Goal: Task Accomplishment & Management: Complete application form

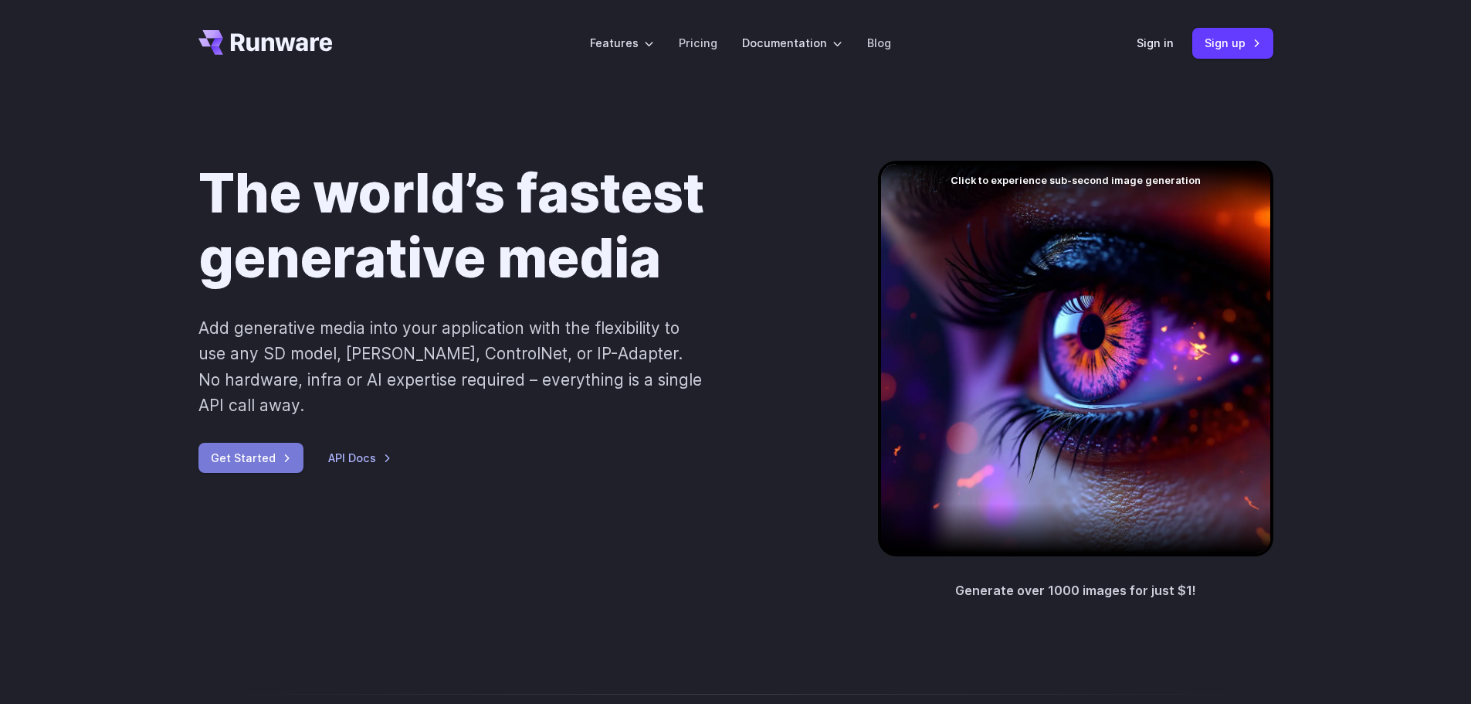
click at [234, 443] on link "Get Started" at bounding box center [250, 458] width 105 height 30
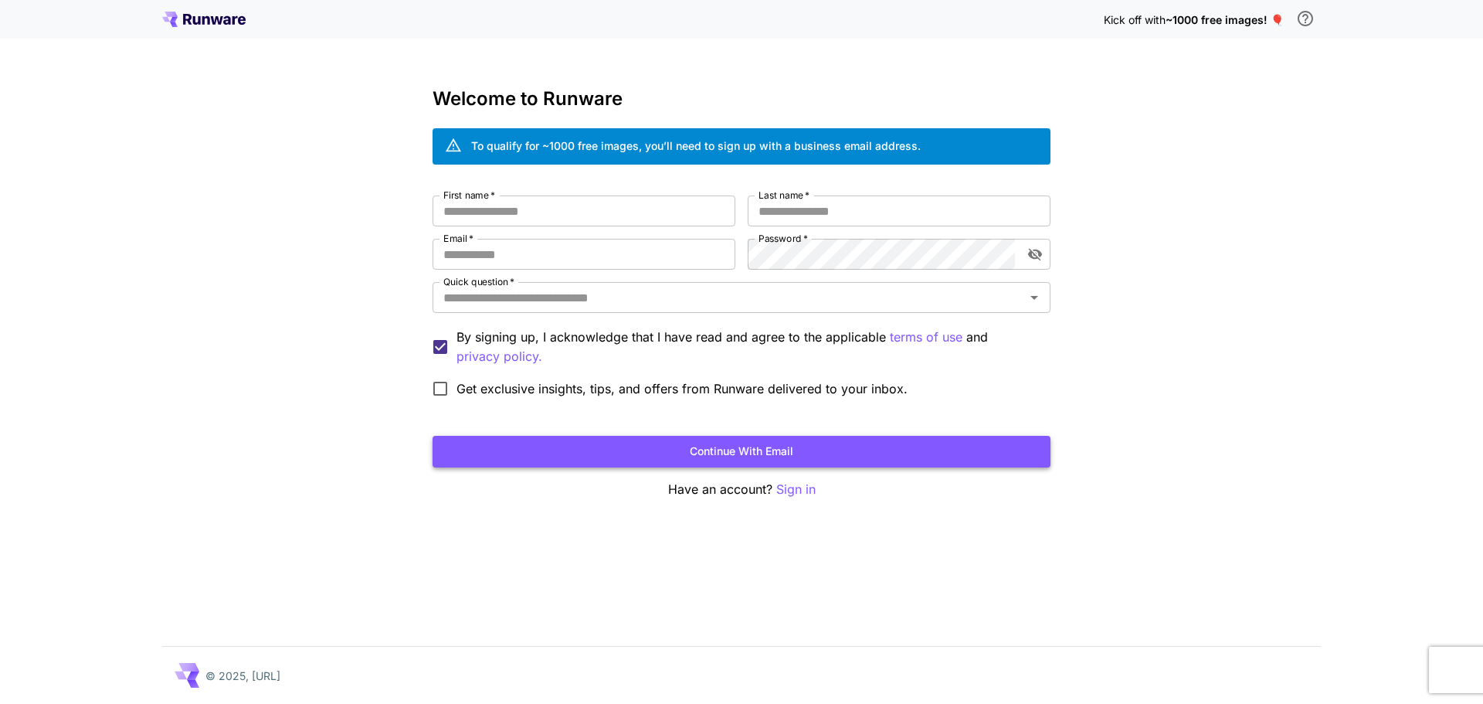
drag, startPoint x: 553, startPoint y: 445, endPoint x: 552, endPoint y: 453, distance: 8.5
click at [552, 453] on button "Continue with email" at bounding box center [742, 452] width 618 height 32
click at [521, 204] on input "First name   *" at bounding box center [584, 210] width 303 height 31
click at [211, 20] on icon at bounding box center [203, 19] width 83 height 15
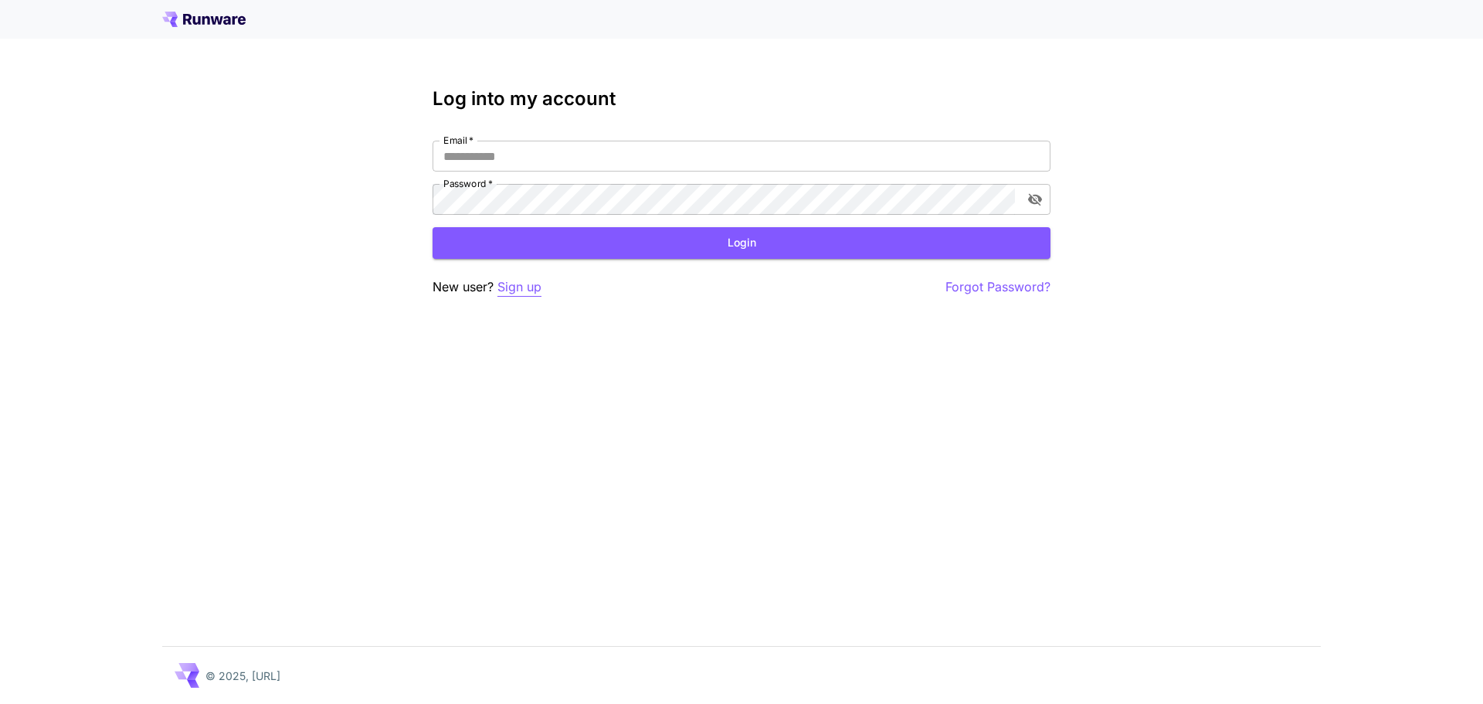
click at [509, 285] on p "Sign up" at bounding box center [519, 286] width 44 height 19
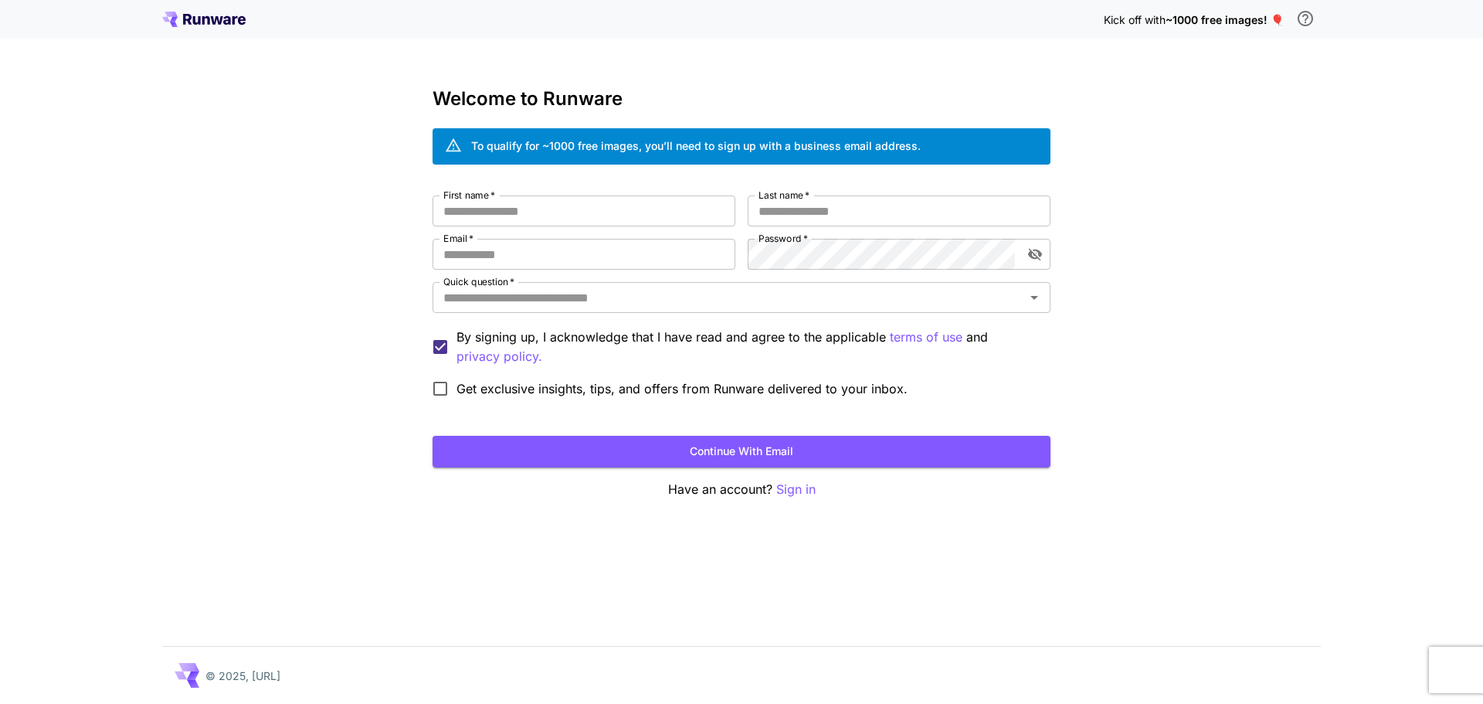
click at [524, 189] on div "Welcome to Runware To qualify for ~1000 free images, you’ll need to sign up wit…" at bounding box center [742, 293] width 618 height 411
click at [516, 199] on input "First name   *" at bounding box center [584, 210] width 303 height 31
type input "*******"
click at [869, 229] on div "First name   * ******* First name   * Last name   * Last name   * Email   * Ema…" at bounding box center [742, 299] width 618 height 209
click at [840, 209] on input "Last name   *" at bounding box center [899, 210] width 303 height 31
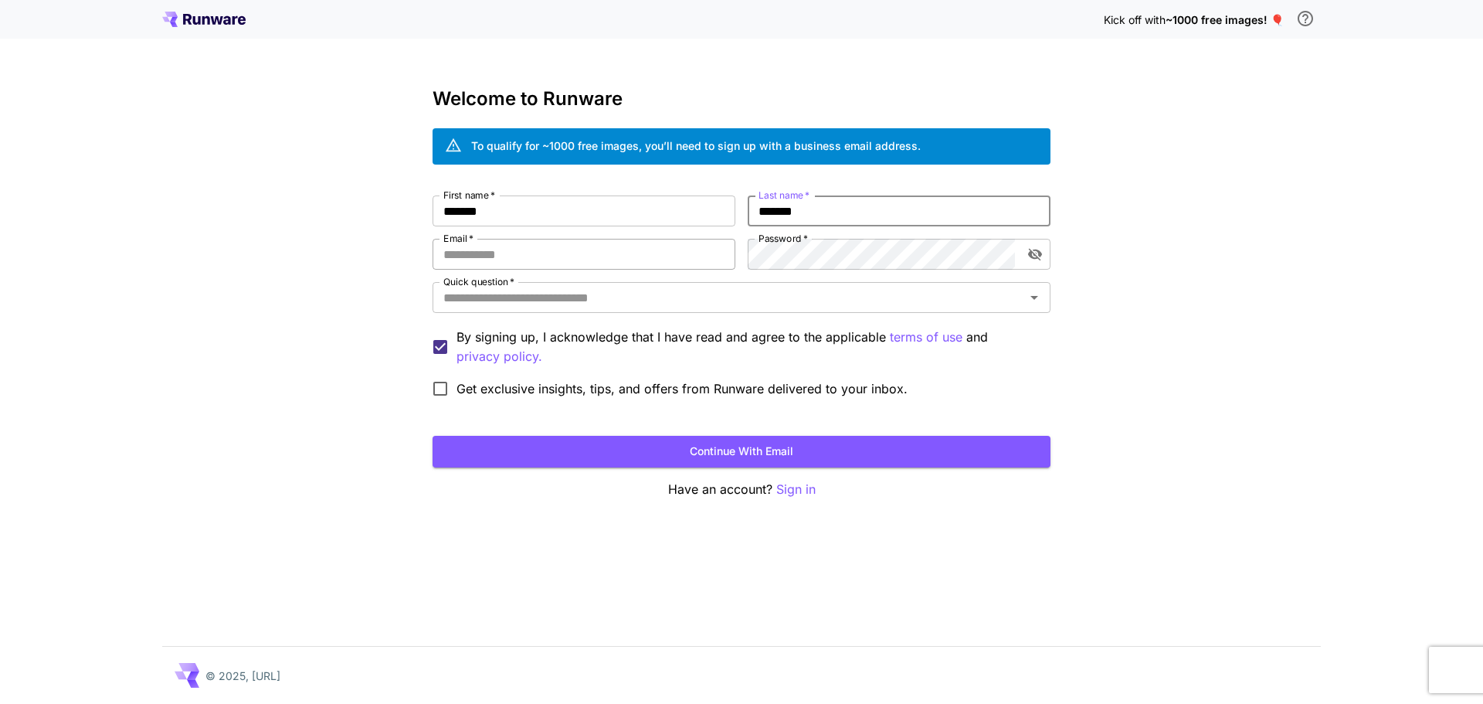
type input "*******"
click at [661, 256] on input "Email   *" at bounding box center [584, 254] width 303 height 31
paste input "**********"
paste input "email"
type input "**********"
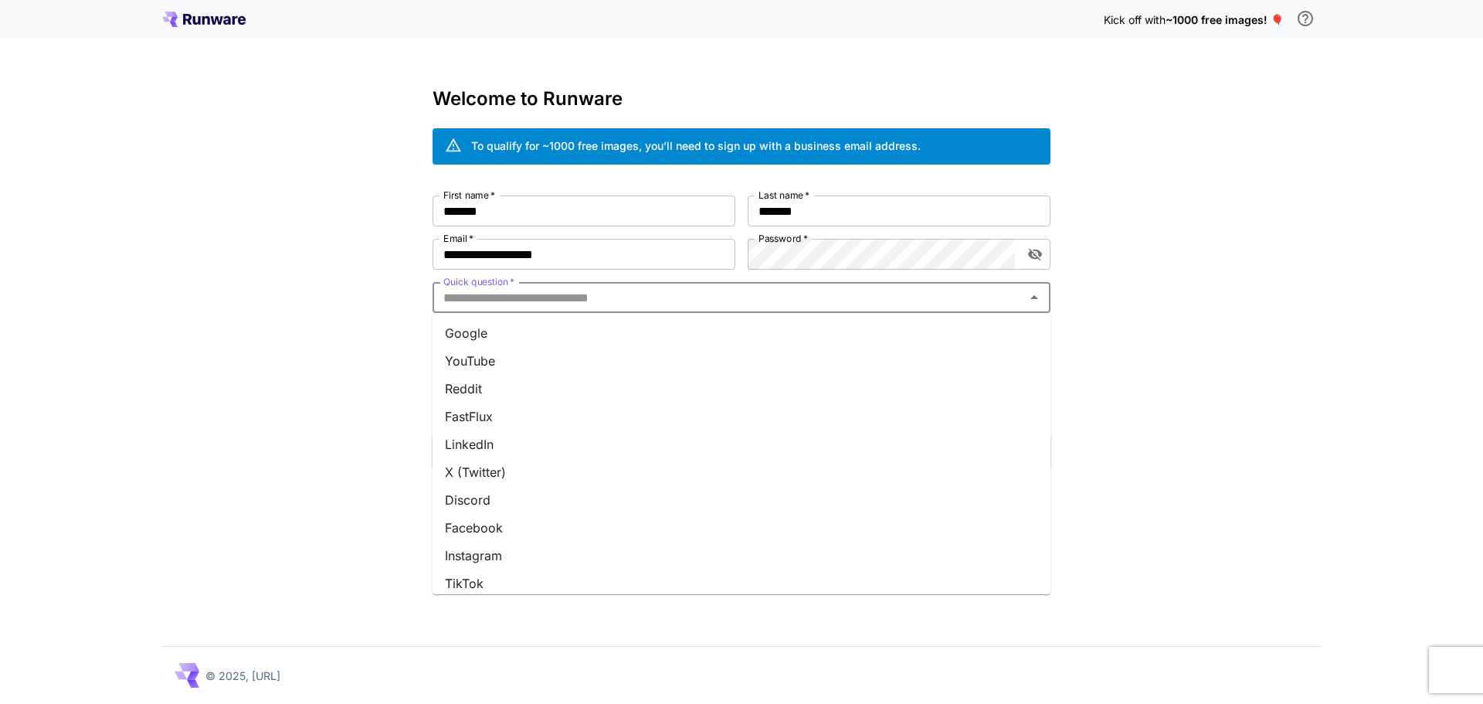
click at [579, 293] on input "Quick question   *" at bounding box center [728, 298] width 583 height 22
click at [616, 569] on li "Other" at bounding box center [742, 574] width 618 height 28
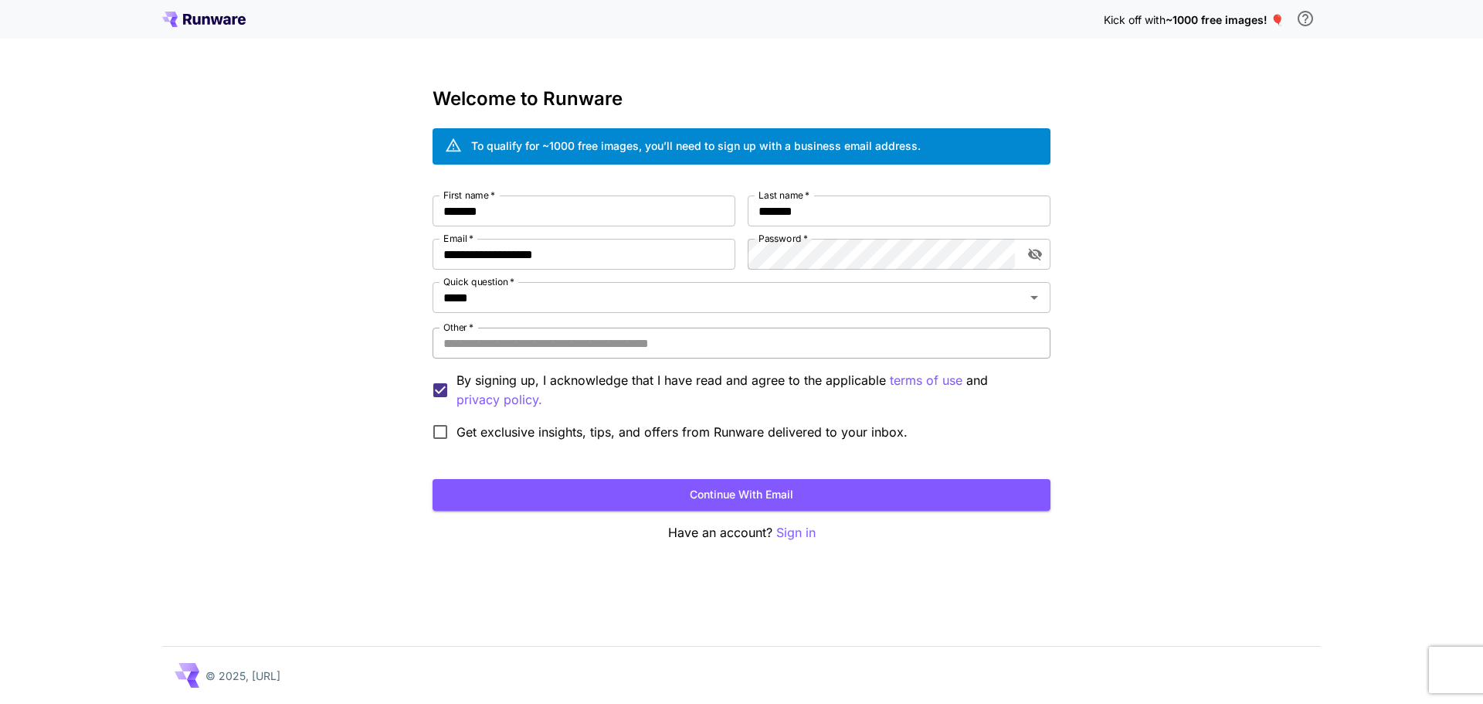
click at [562, 341] on input "Other   *" at bounding box center [742, 342] width 618 height 31
type input "*******"
click at [578, 491] on button "Continue with email" at bounding box center [742, 495] width 618 height 32
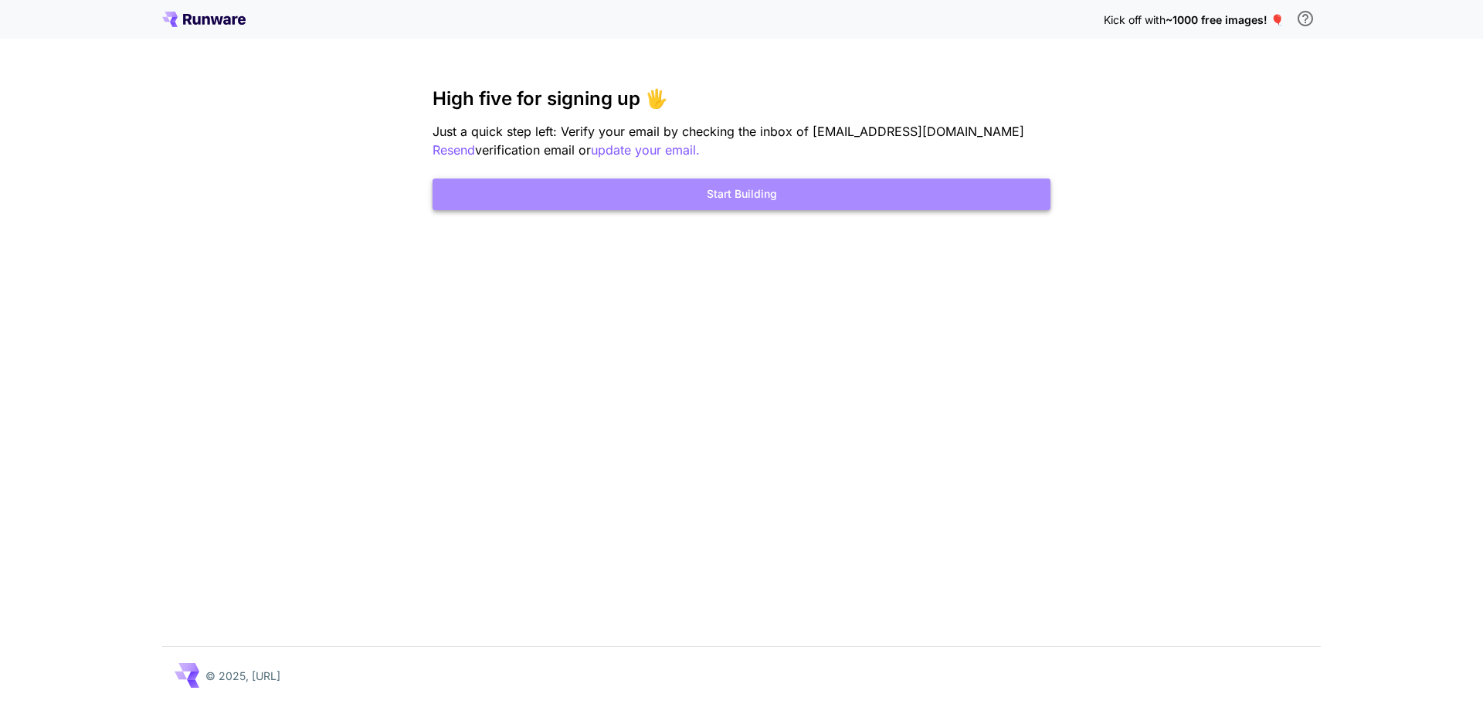
click at [602, 204] on button "Start Building" at bounding box center [742, 194] width 618 height 32
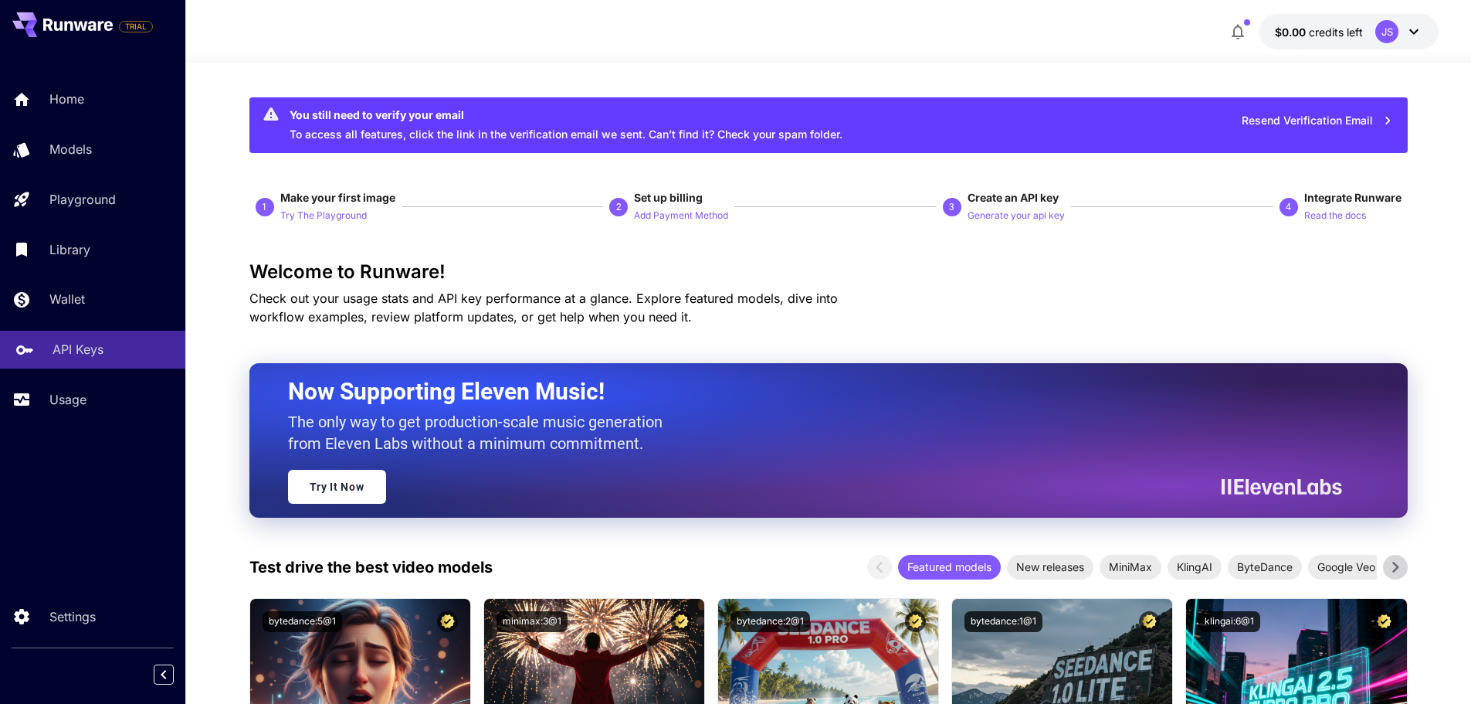
click at [101, 345] on p "API Keys" at bounding box center [78, 349] width 51 height 19
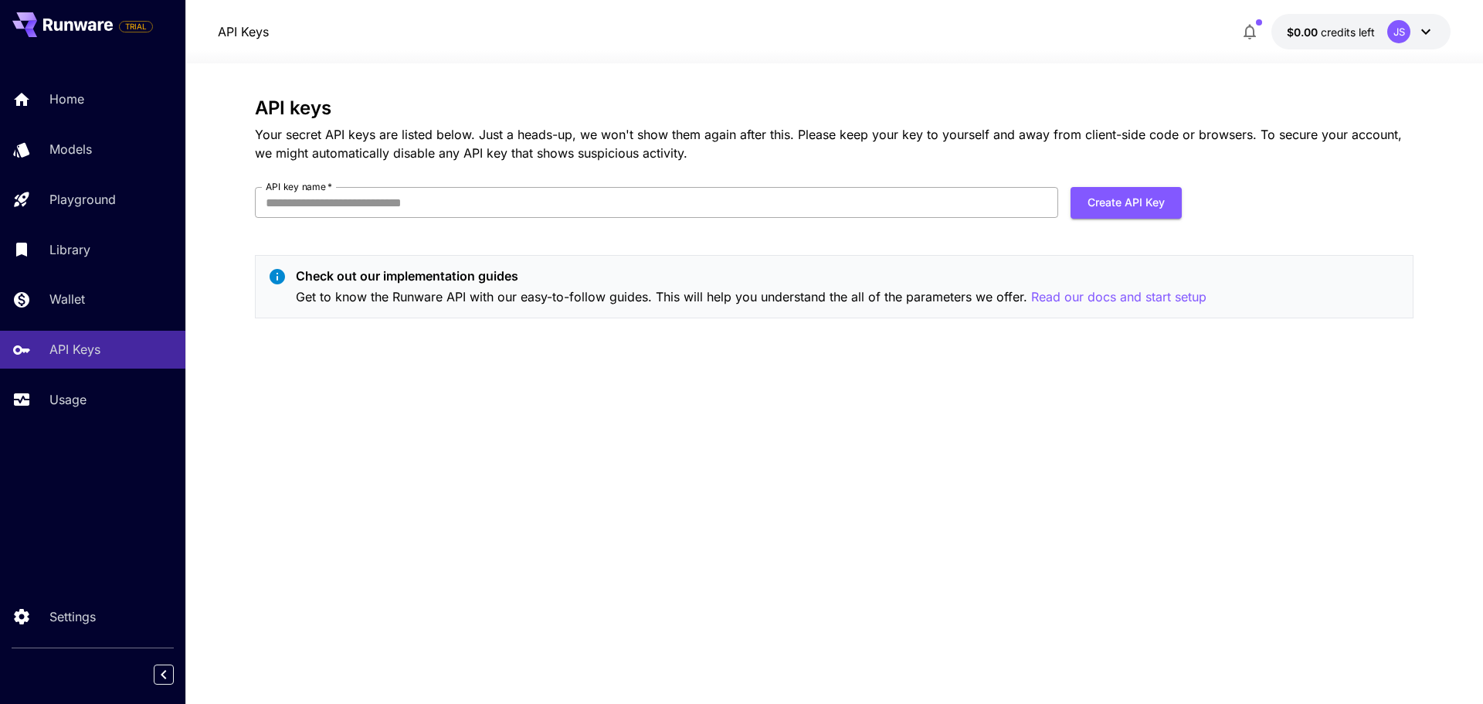
click at [413, 198] on input "API key name   *" at bounding box center [656, 202] width 803 height 31
type input "**********"
click at [1093, 209] on button "Create API Key" at bounding box center [1125, 203] width 111 height 32
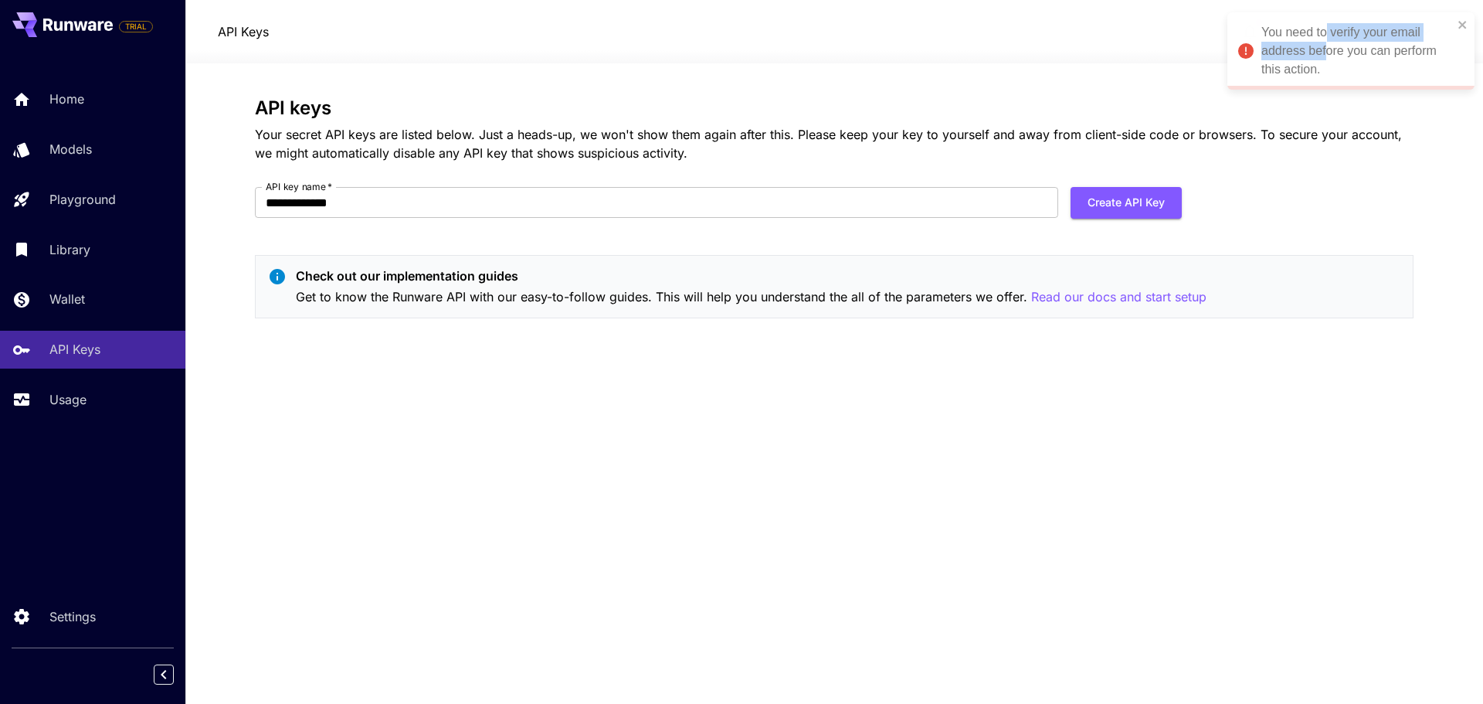
drag, startPoint x: 1326, startPoint y: 41, endPoint x: 1328, endPoint y: 57, distance: 16.4
click at [1328, 44] on div "You need to verify your email address before you can perform this action." at bounding box center [1357, 51] width 192 height 56
click at [1408, 29] on div "JS" at bounding box center [1398, 31] width 23 height 23
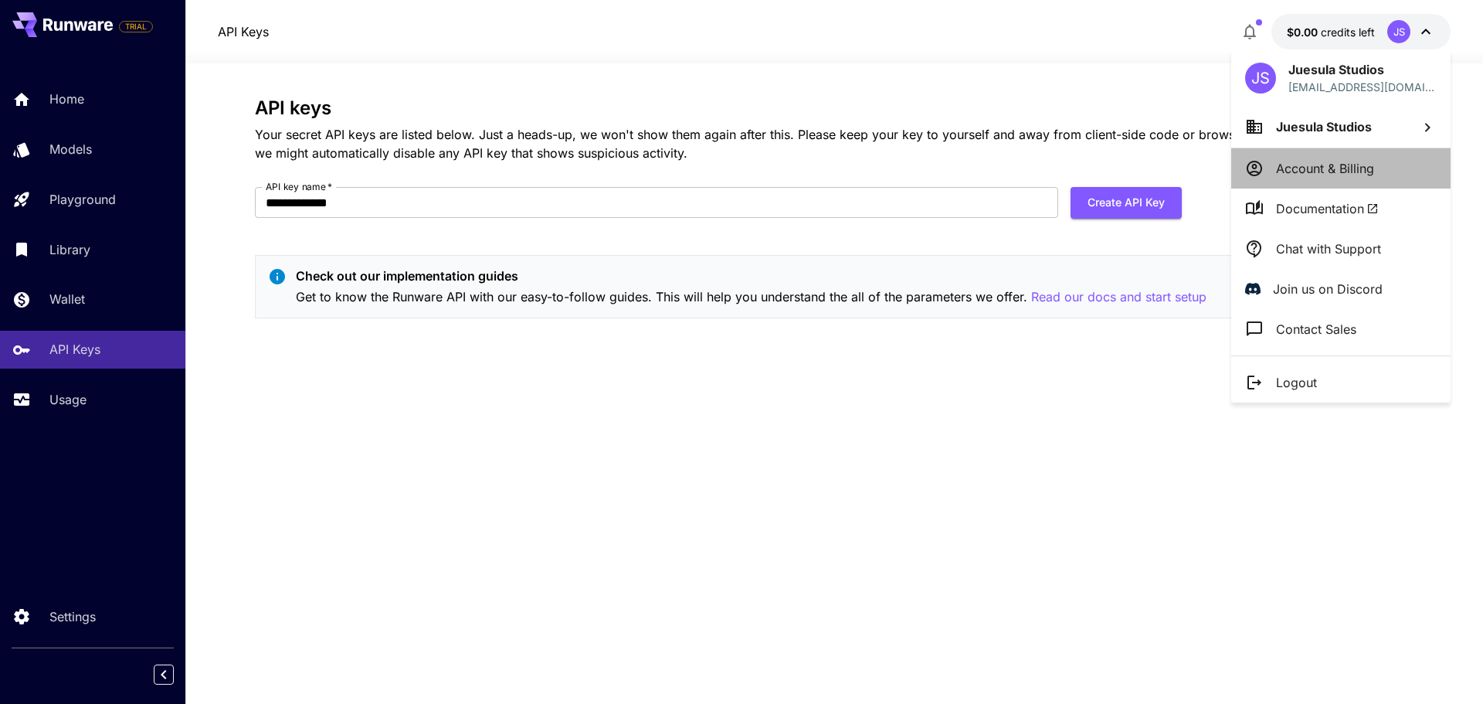
click at [1384, 168] on li "Account & Billing" at bounding box center [1340, 168] width 219 height 40
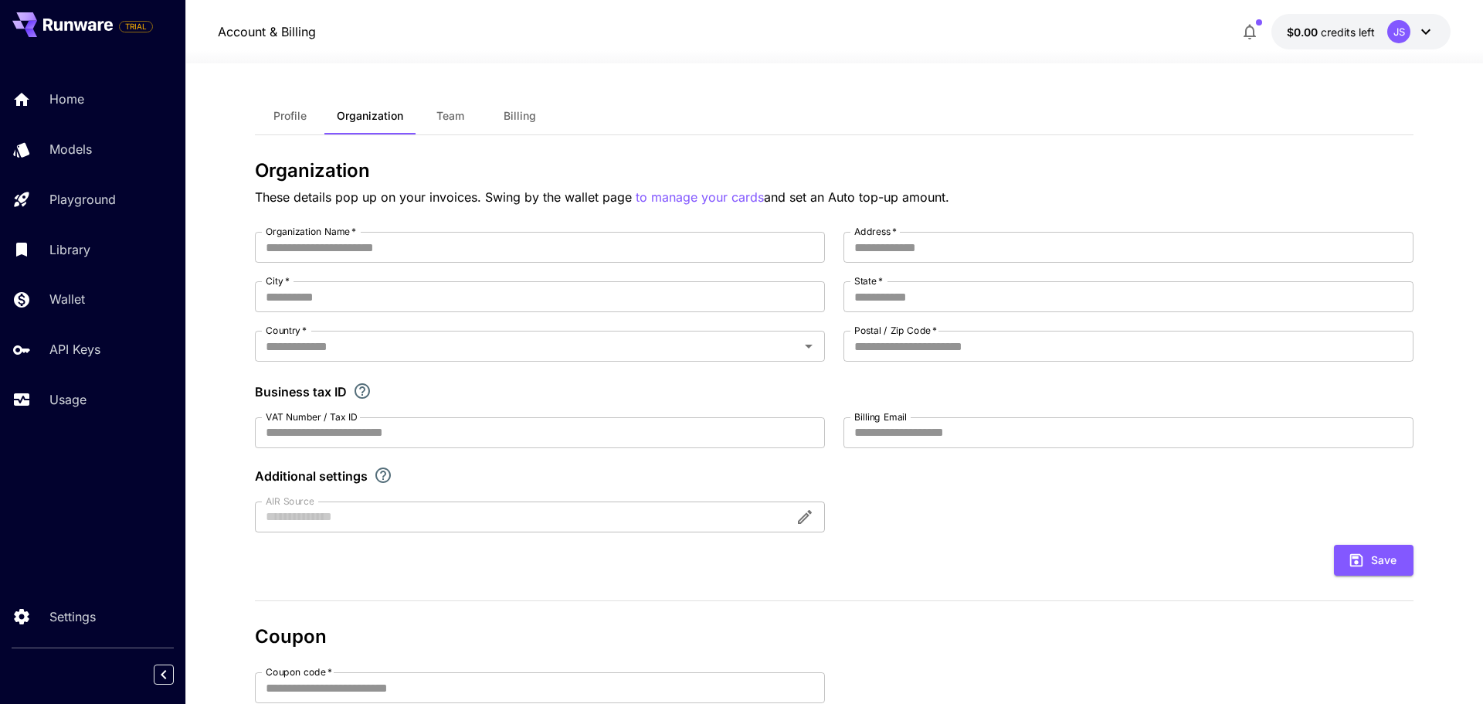
type input "**********"
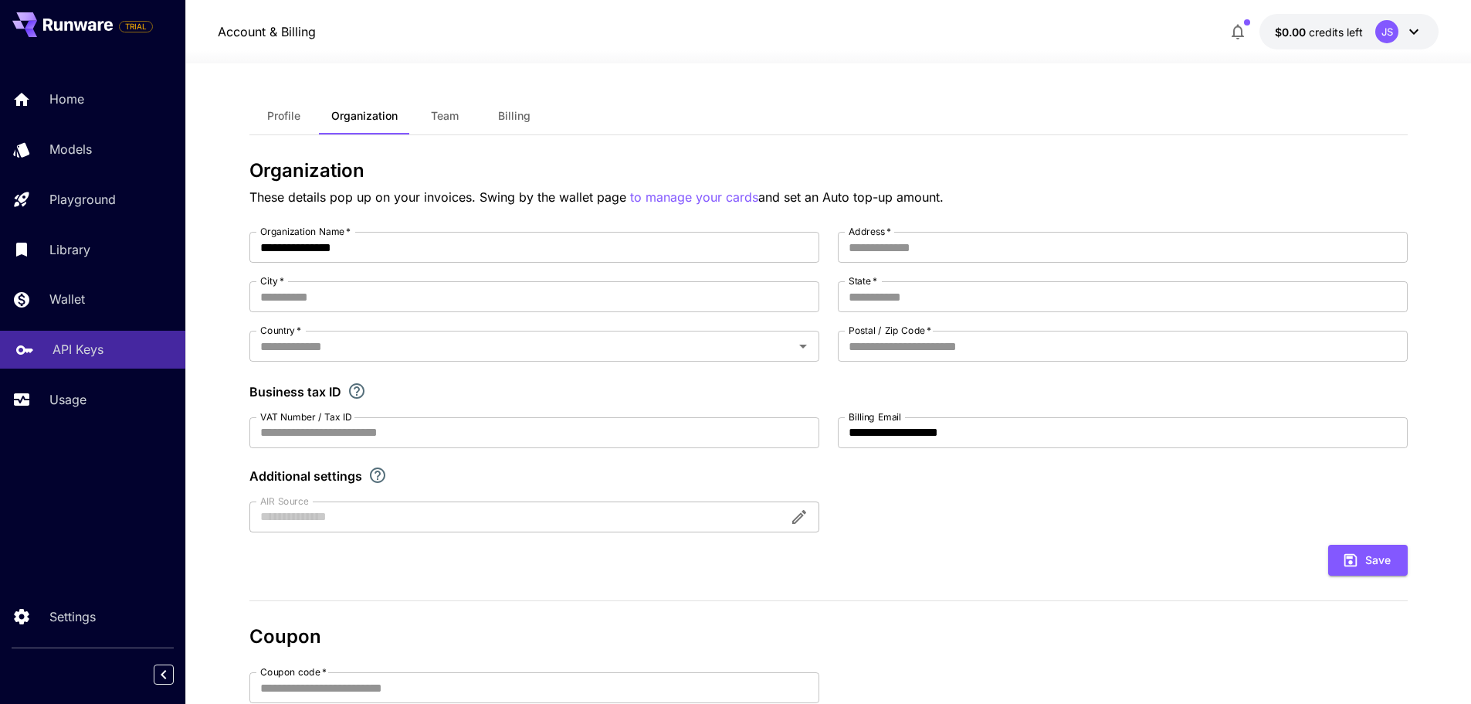
click at [103, 351] on div "API Keys" at bounding box center [113, 349] width 120 height 19
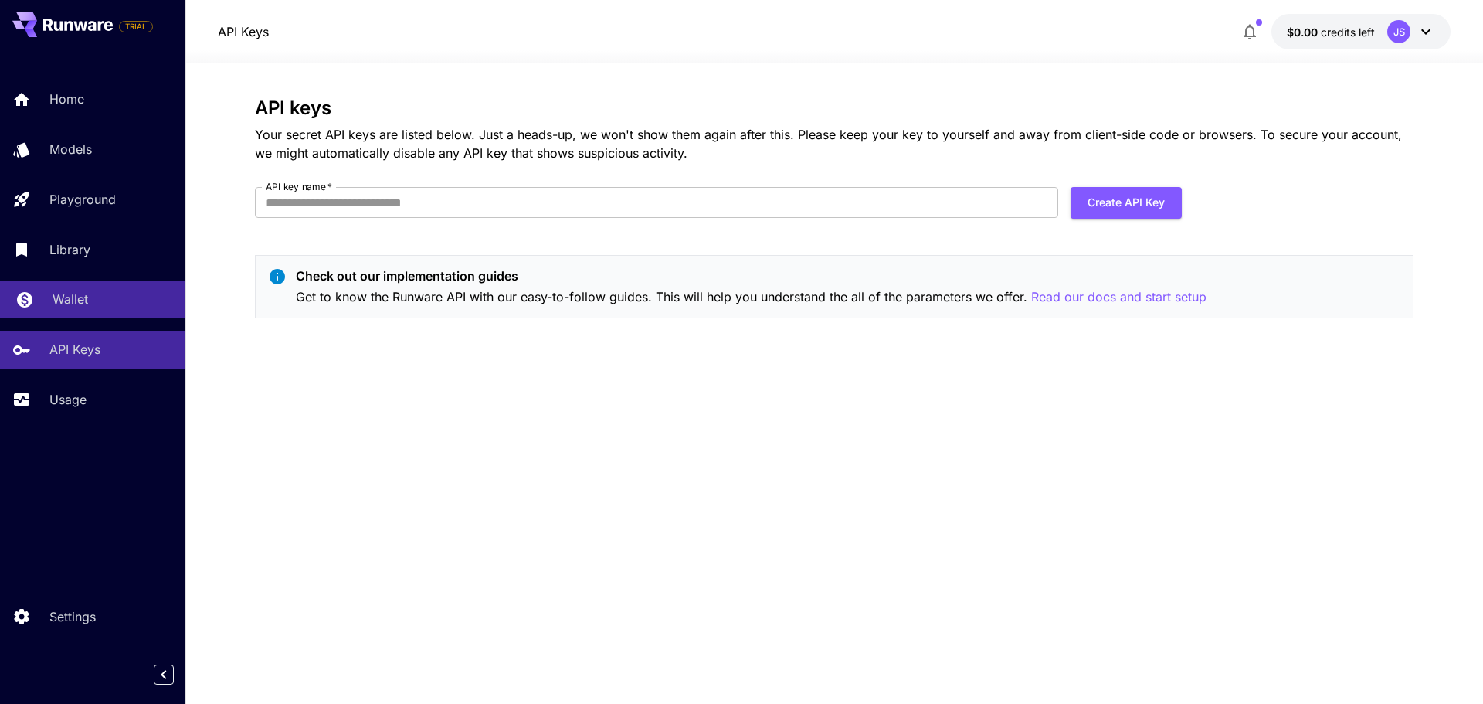
click at [122, 312] on link "Wallet" at bounding box center [92, 299] width 185 height 38
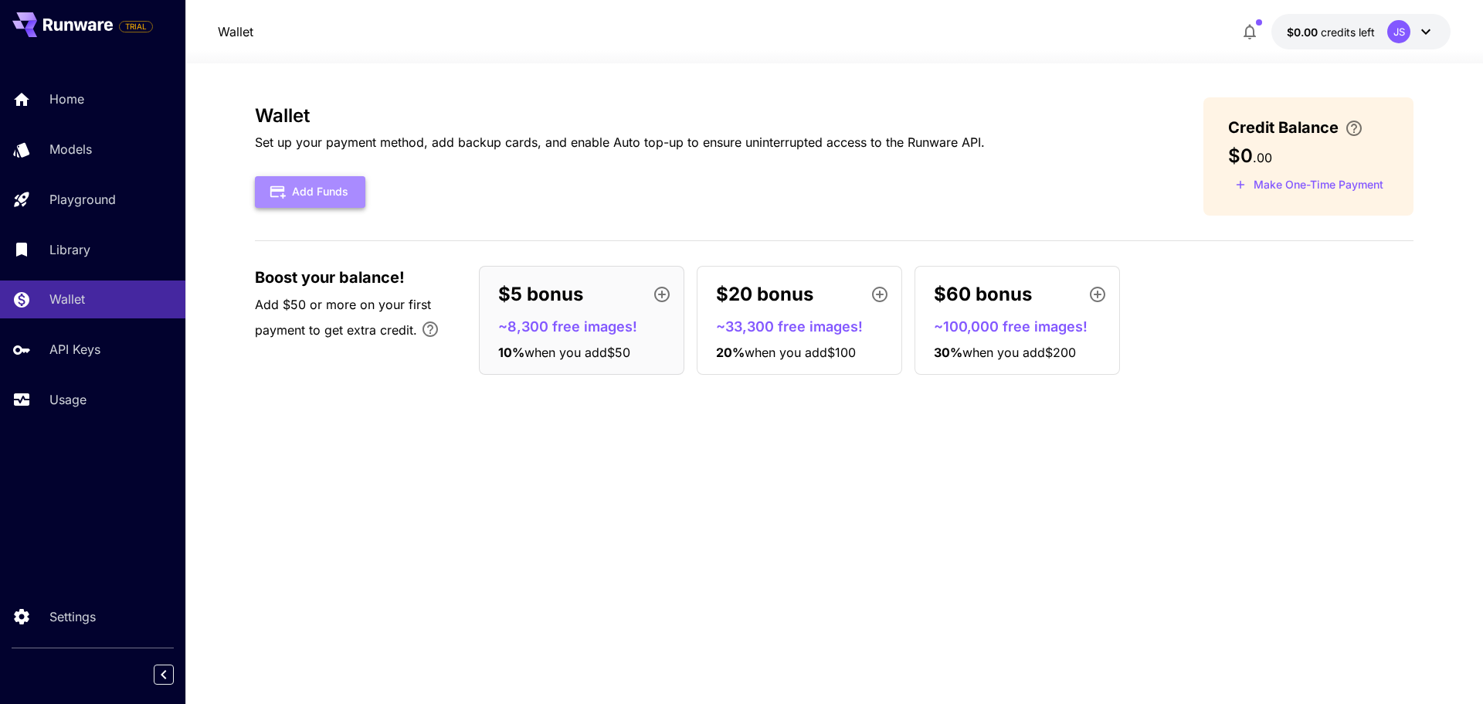
click at [294, 183] on button "Add Funds" at bounding box center [310, 192] width 110 height 32
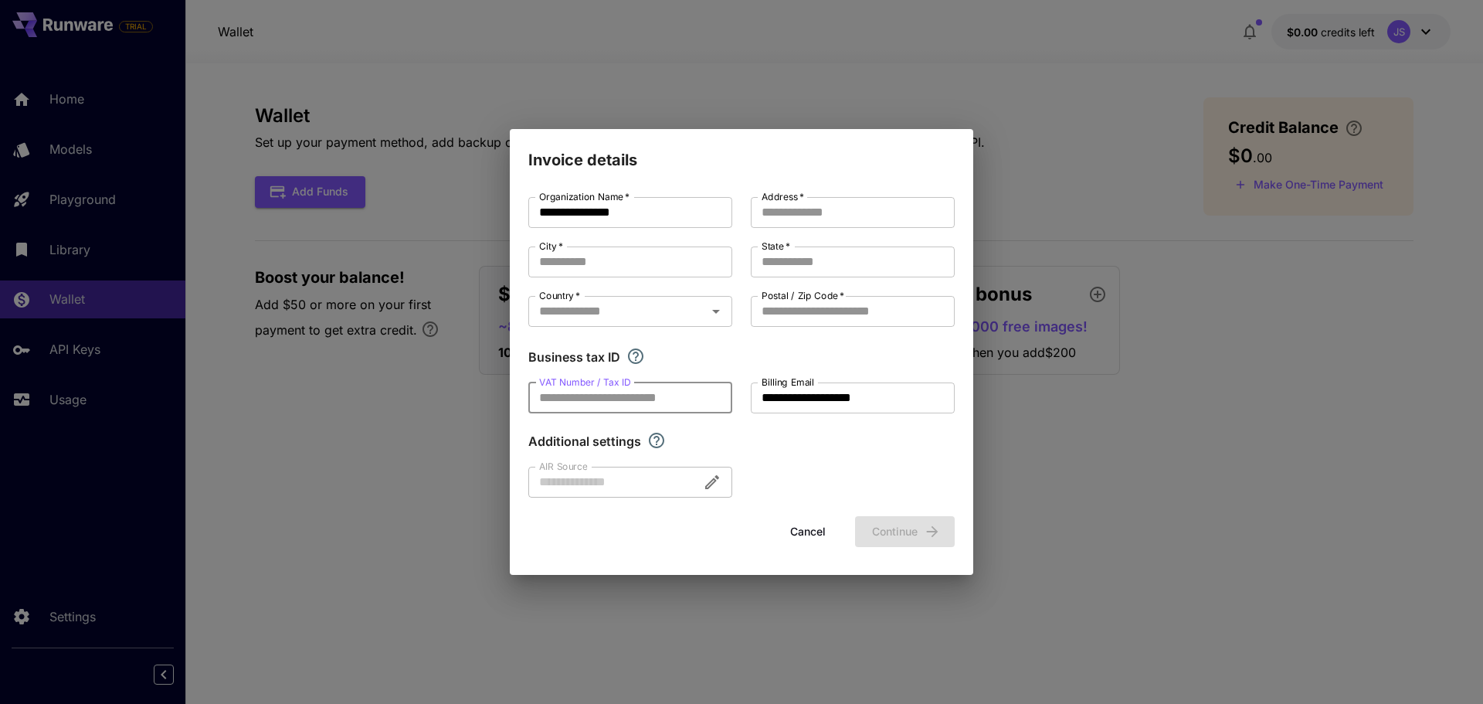
click at [658, 386] on input "VAT Number / Tax ID" at bounding box center [630, 397] width 204 height 31
click at [820, 305] on input "Postal / Zip Code   *" at bounding box center [853, 311] width 204 height 31
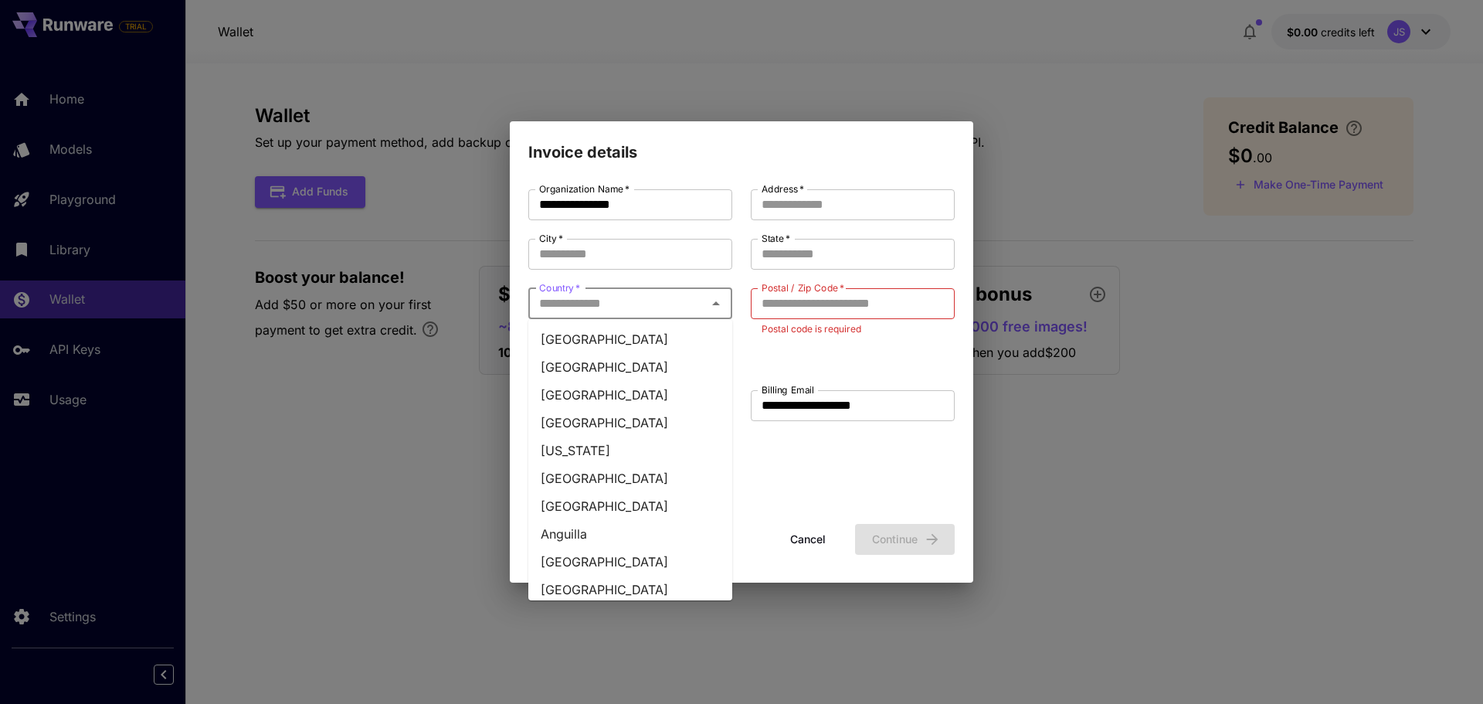
click at [659, 311] on input "Country   *" at bounding box center [617, 304] width 169 height 22
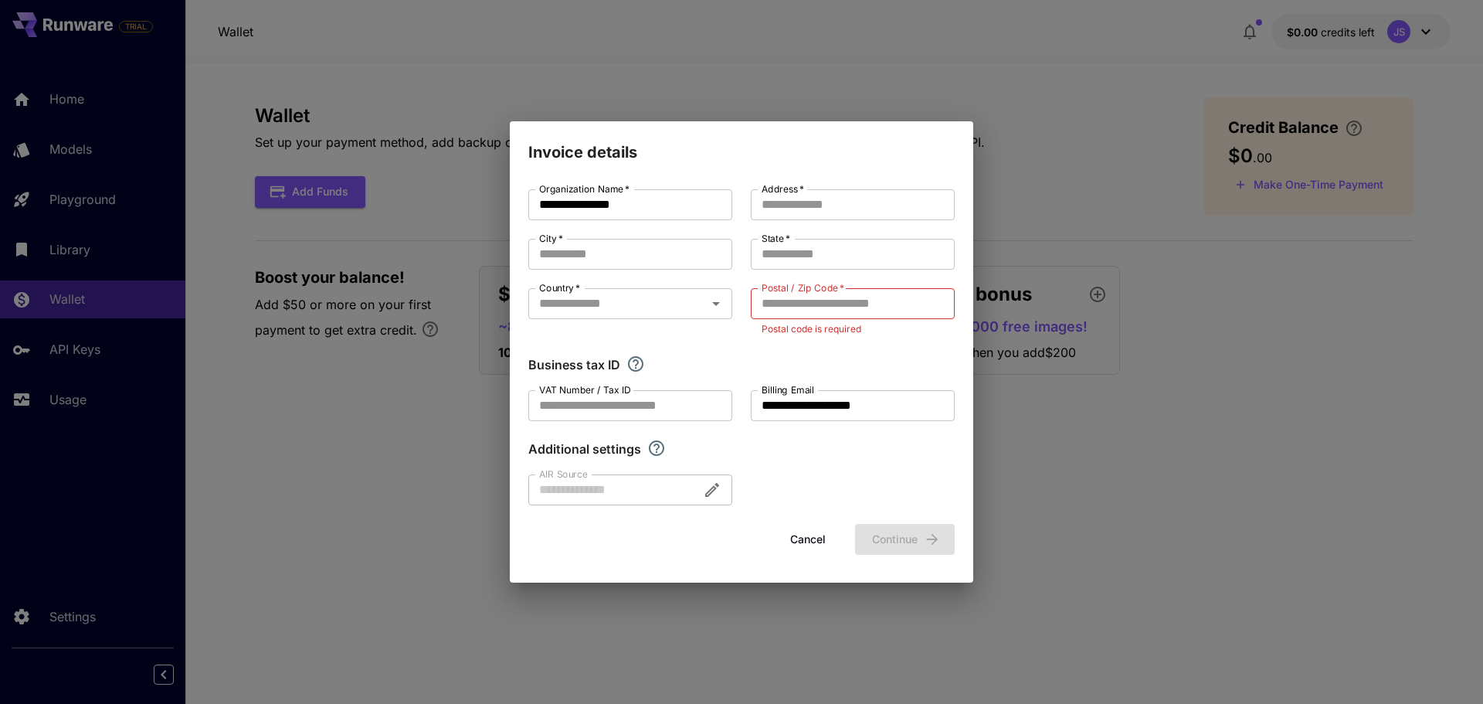
click at [810, 461] on div "**********" at bounding box center [741, 347] width 426 height 316
click at [806, 553] on button "Cancel" at bounding box center [808, 540] width 70 height 32
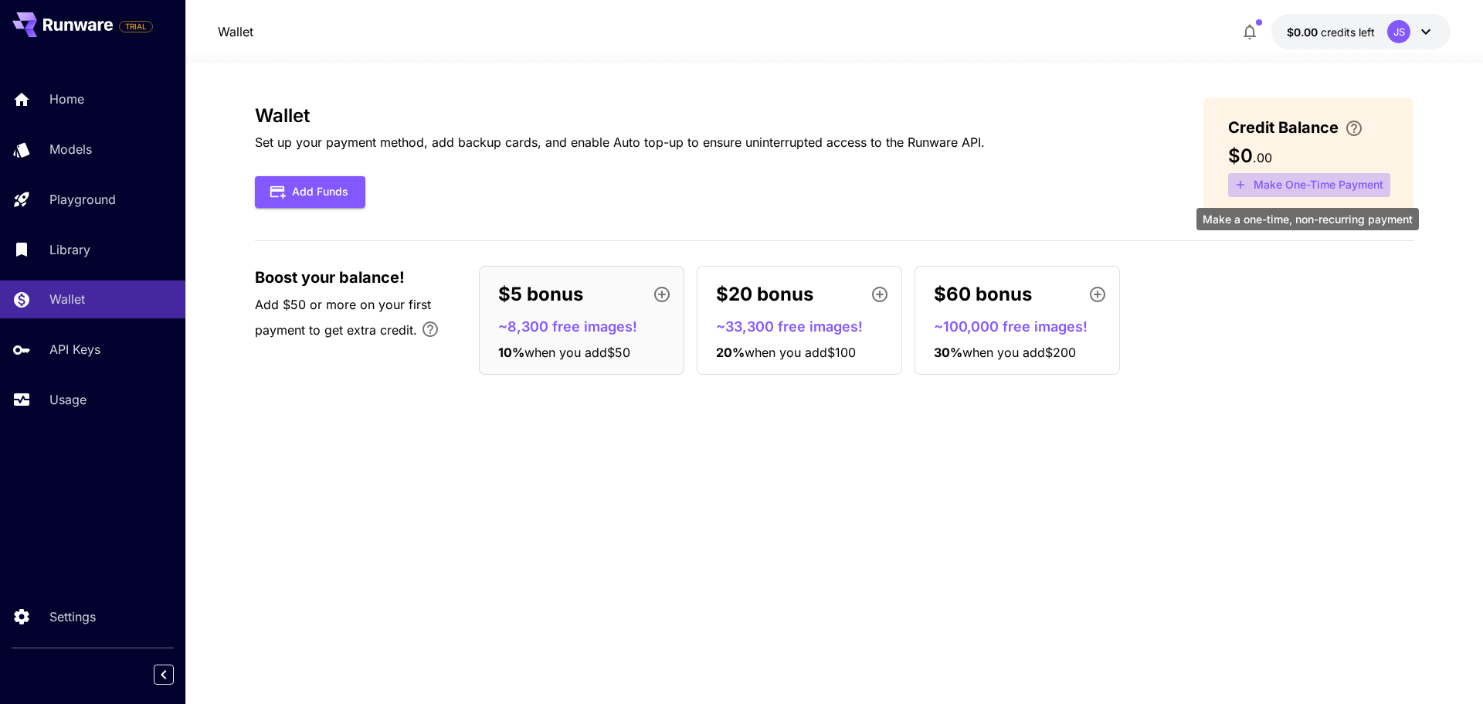
click at [1289, 192] on button "Make One-Time Payment" at bounding box center [1309, 185] width 162 height 24
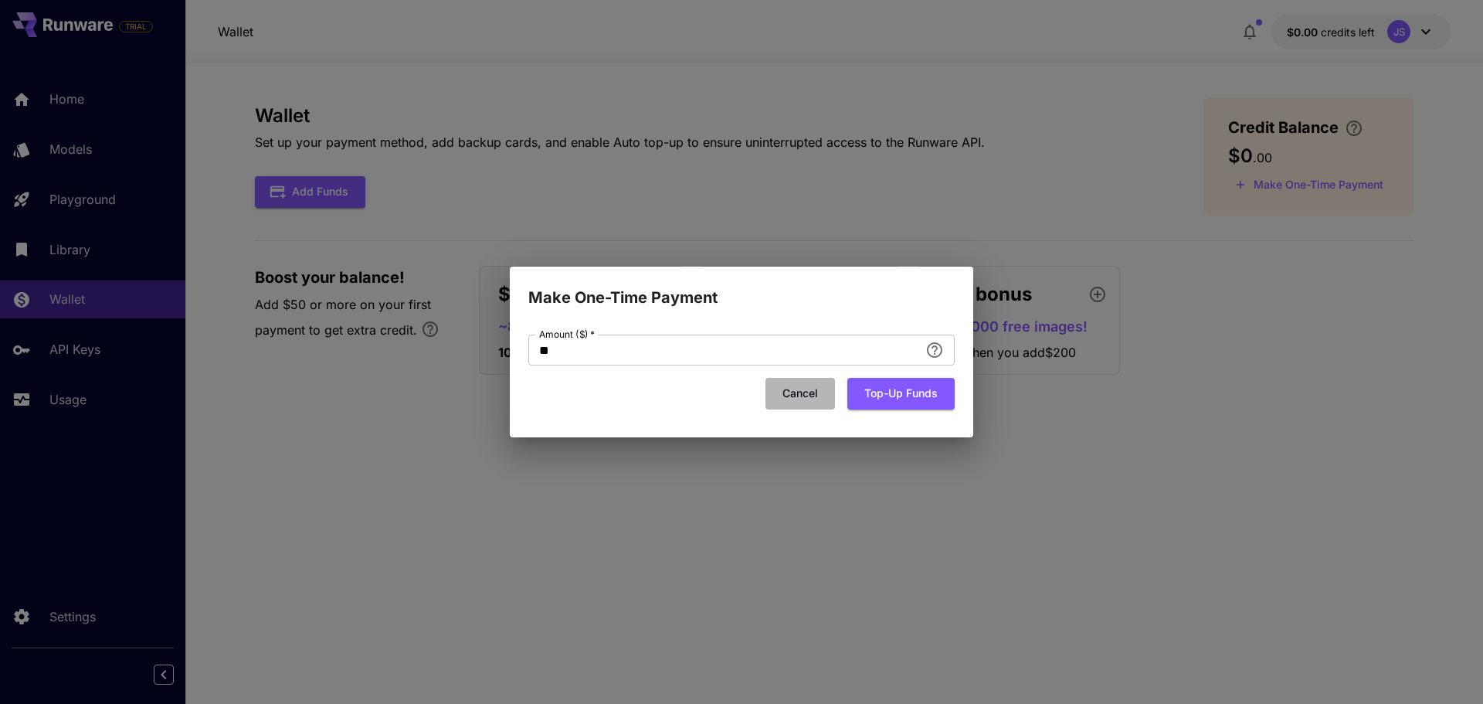
click at [810, 399] on button "Cancel" at bounding box center [800, 394] width 70 height 32
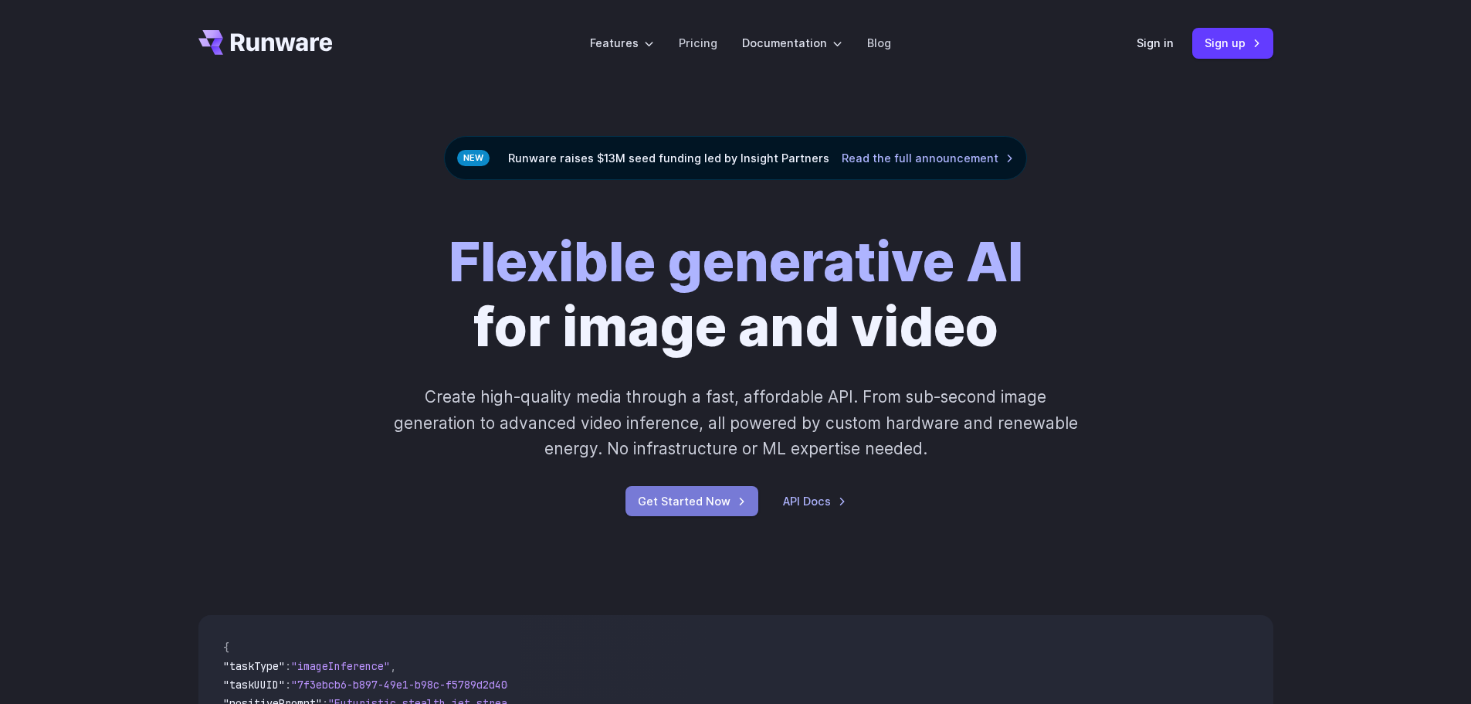
click at [712, 496] on link "Get Started Now" at bounding box center [692, 501] width 133 height 30
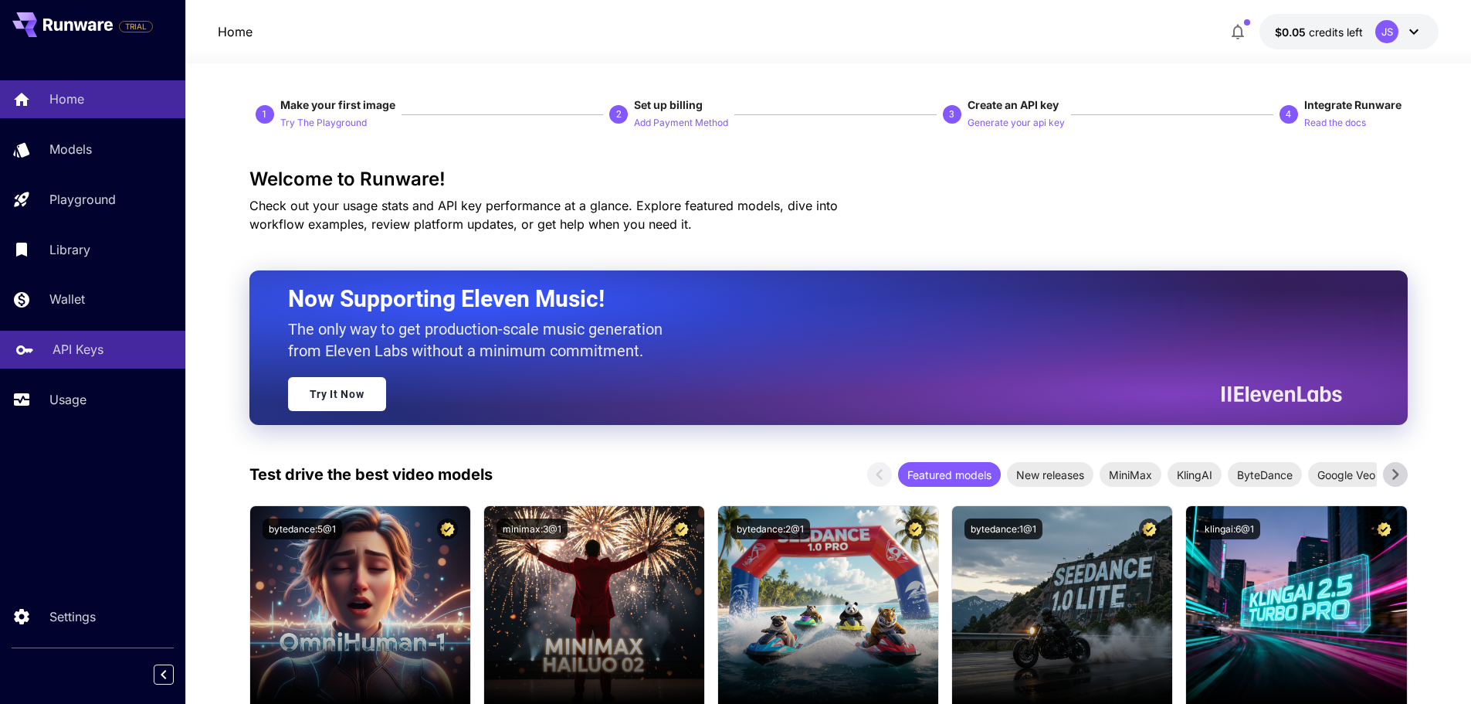
click at [80, 350] on p "API Keys" at bounding box center [78, 349] width 51 height 19
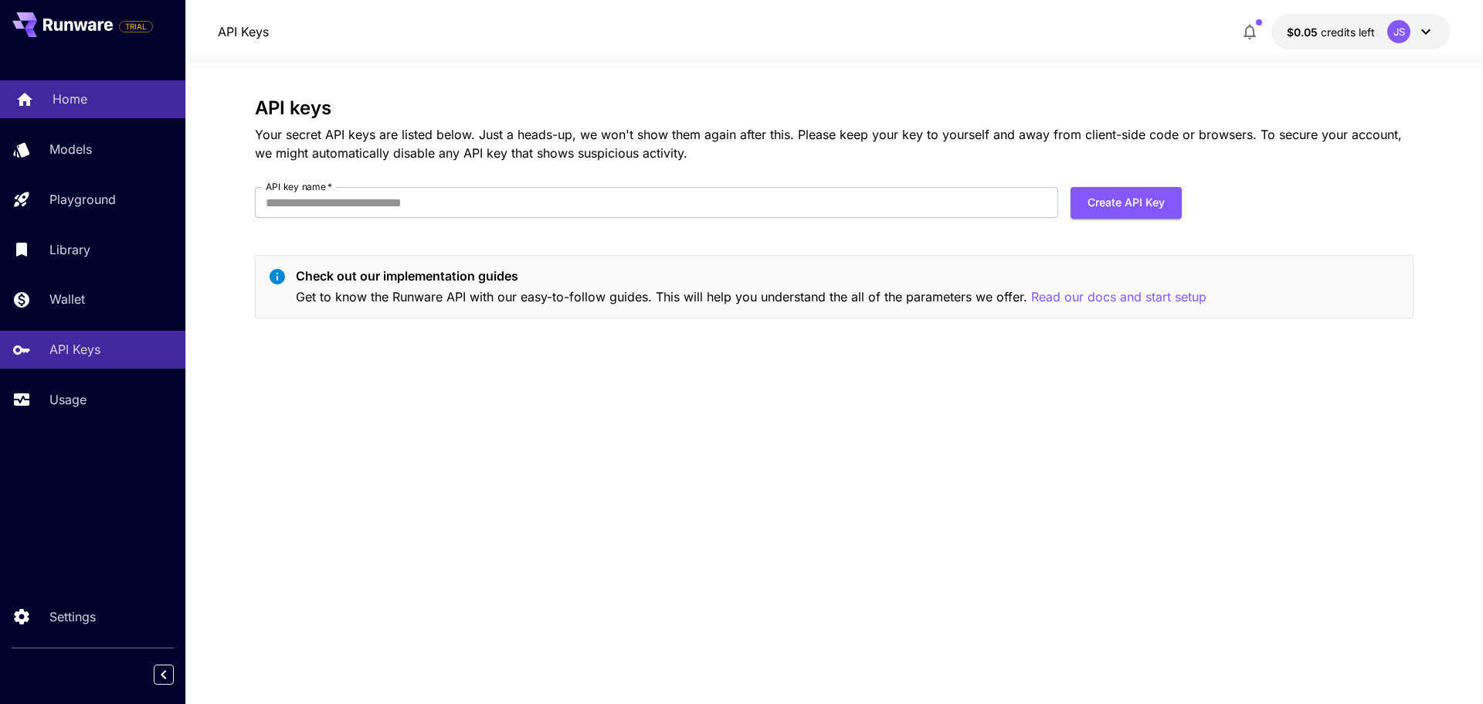
click at [76, 85] on link "Home" at bounding box center [92, 99] width 185 height 38
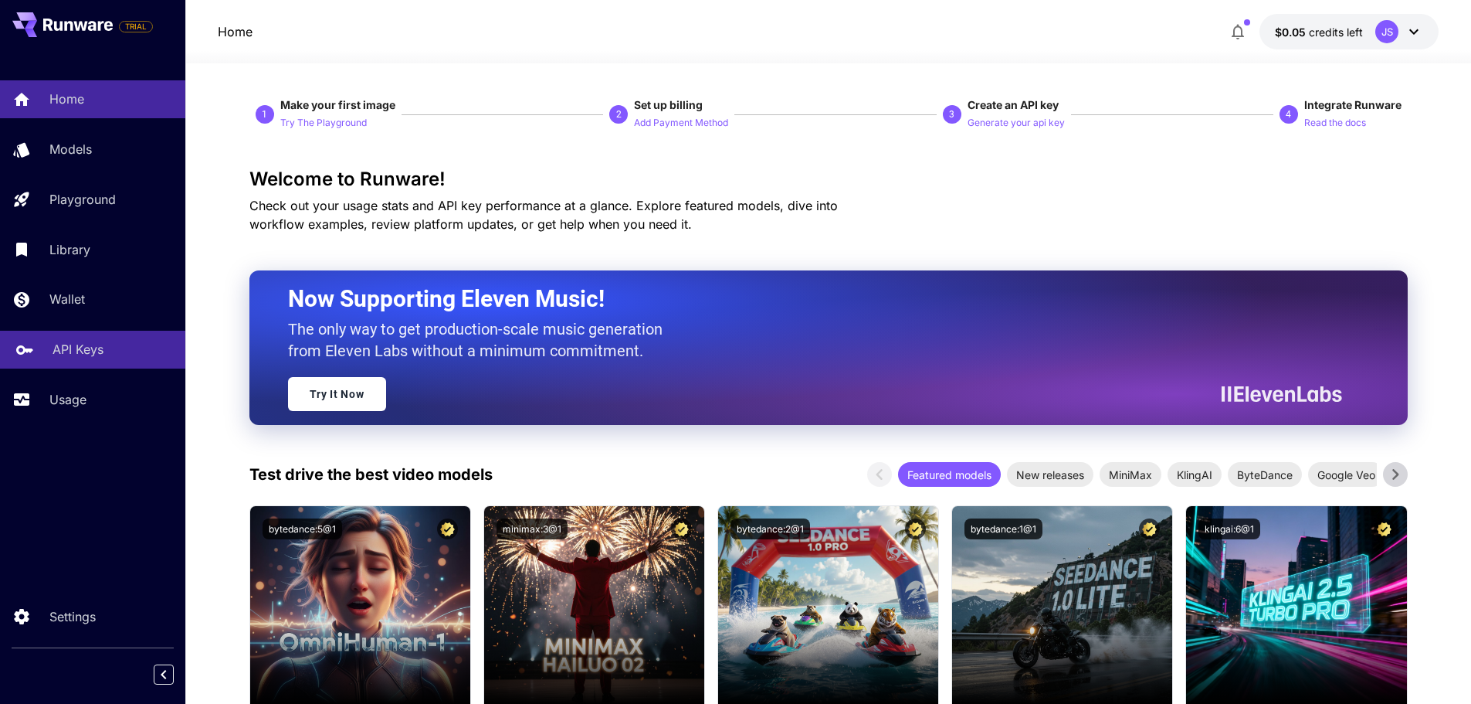
click at [34, 346] on link "API Keys" at bounding box center [92, 350] width 185 height 38
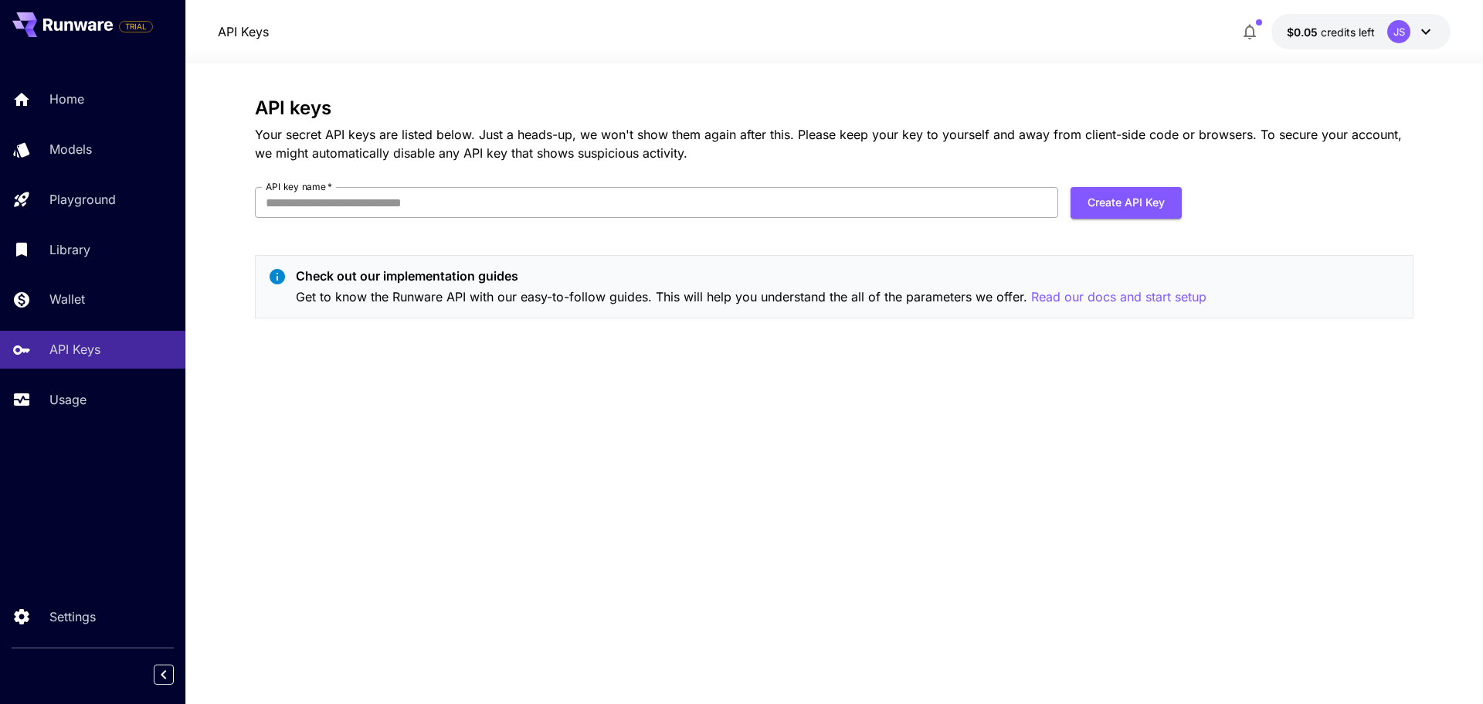
drag, startPoint x: 867, startPoint y: 216, endPoint x: 840, endPoint y: 196, distance: 34.3
click at [867, 216] on input "API key name   *" at bounding box center [656, 202] width 803 height 31
type input "**********"
click at [1128, 200] on button "Create API Key" at bounding box center [1125, 203] width 111 height 32
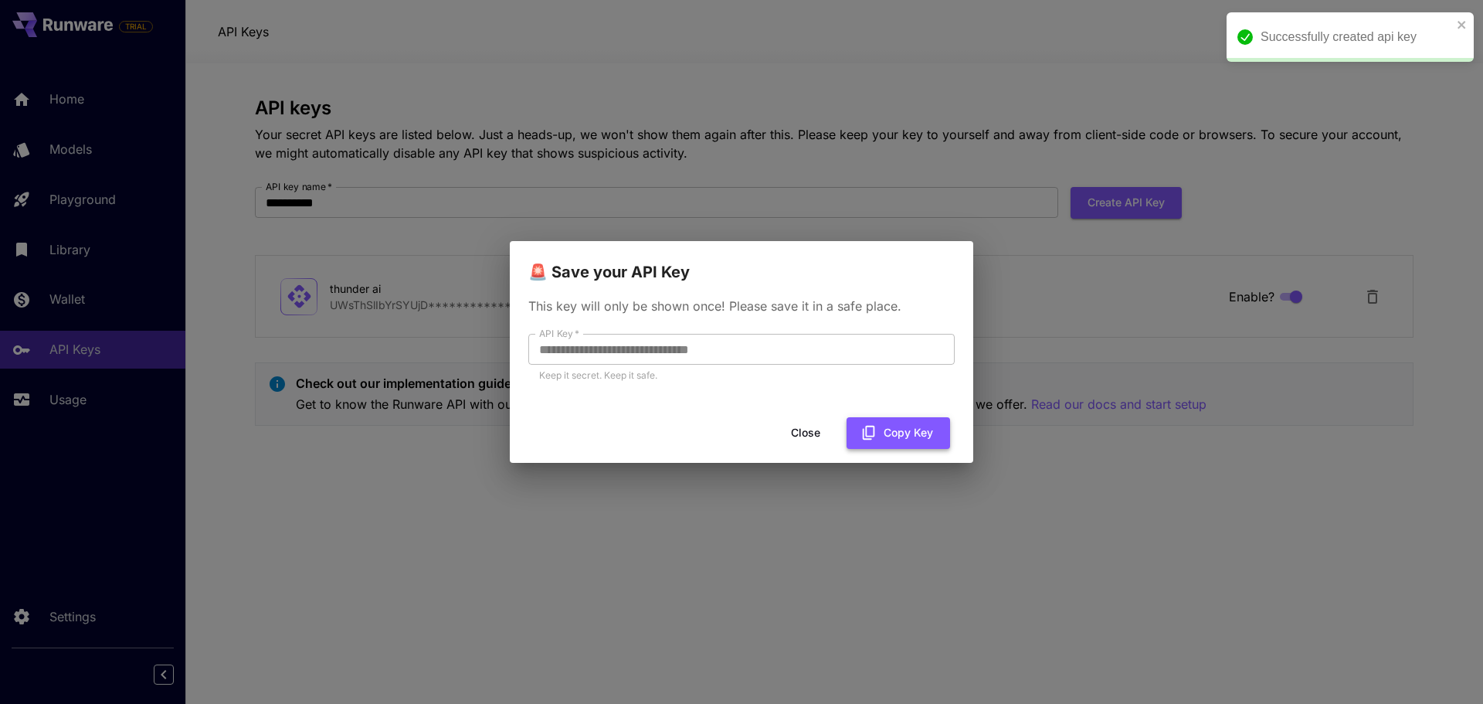
click at [904, 433] on button "Copy Key" at bounding box center [898, 433] width 103 height 32
click at [808, 434] on button "Close" at bounding box center [806, 433] width 70 height 32
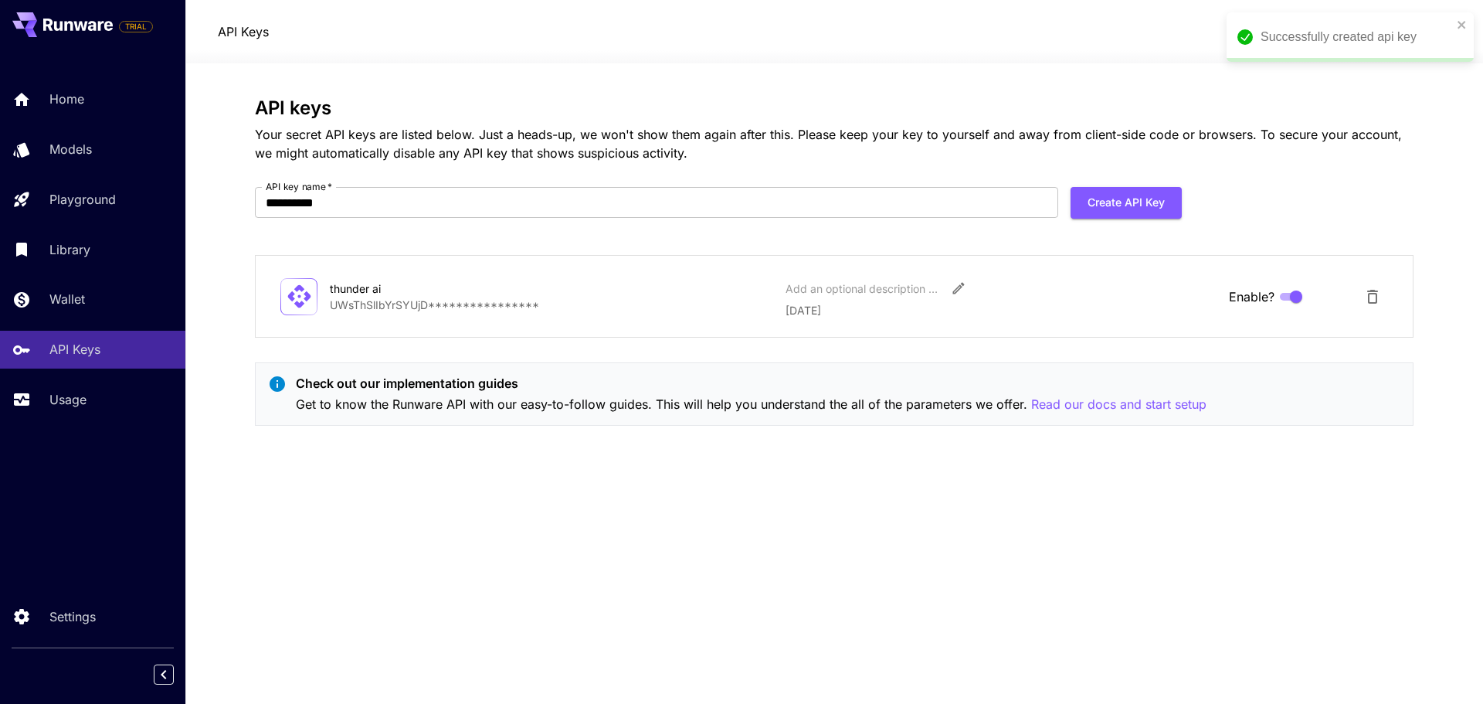
drag, startPoint x: 91, startPoint y: 104, endPoint x: 85, endPoint y: 124, distance: 20.3
click at [91, 104] on div "Home" at bounding box center [111, 99] width 124 height 19
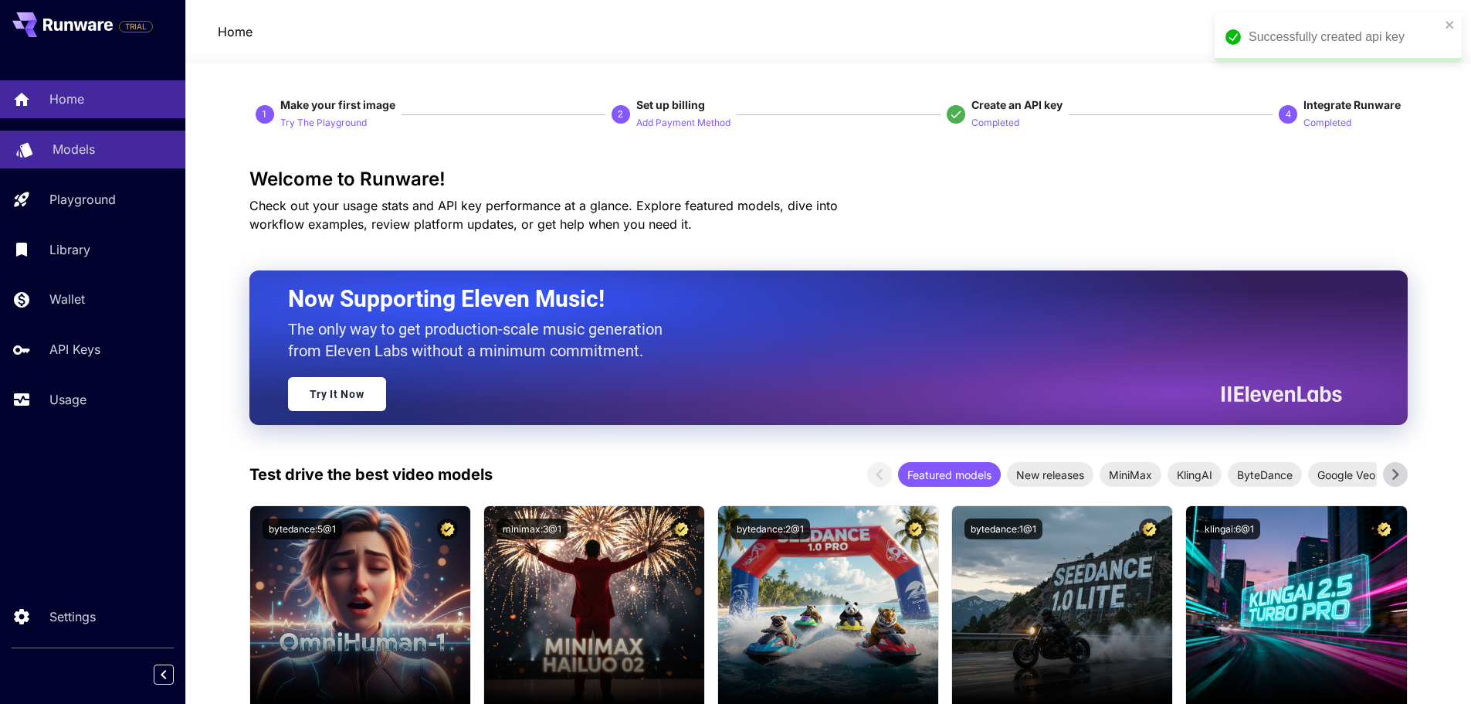
click at [82, 144] on p "Models" at bounding box center [74, 149] width 42 height 19
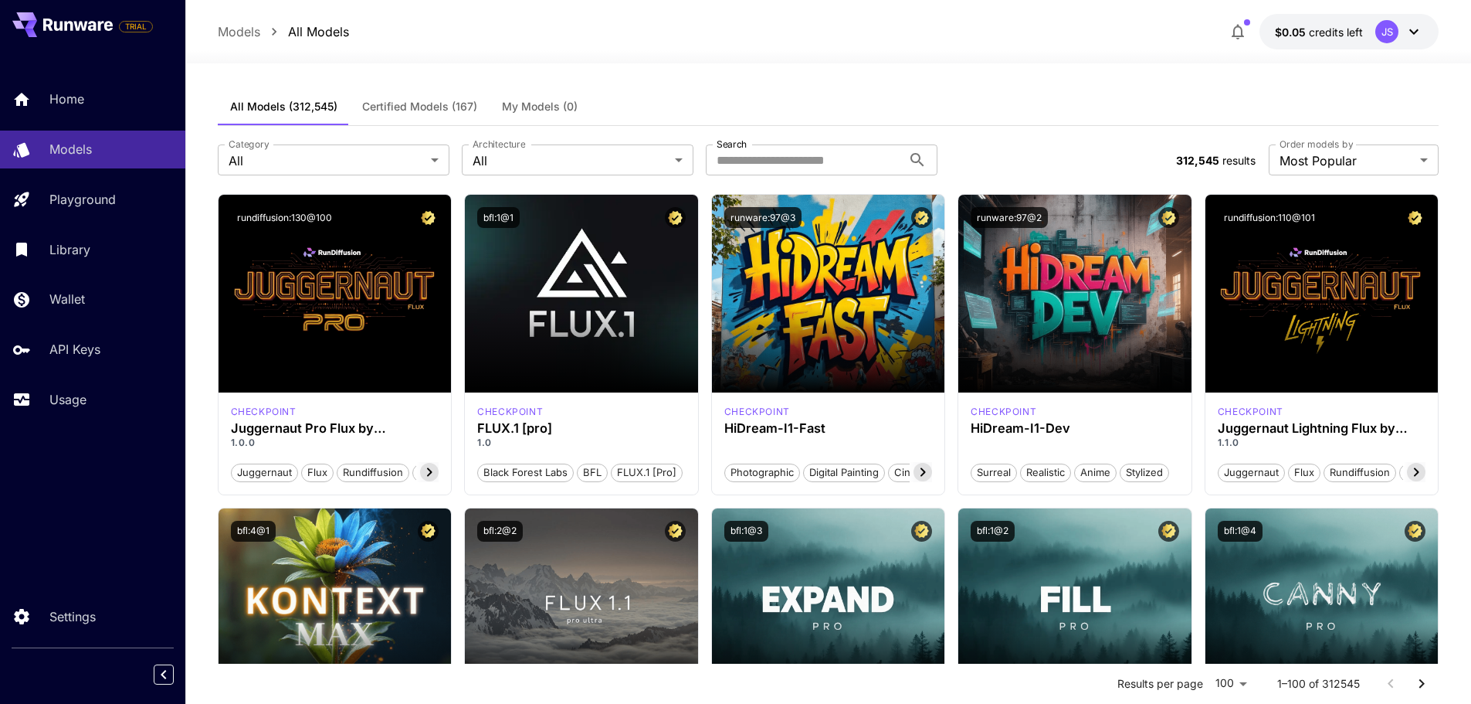
click at [1332, 22] on button "$0.05 credits left JS" at bounding box center [1349, 32] width 179 height 36
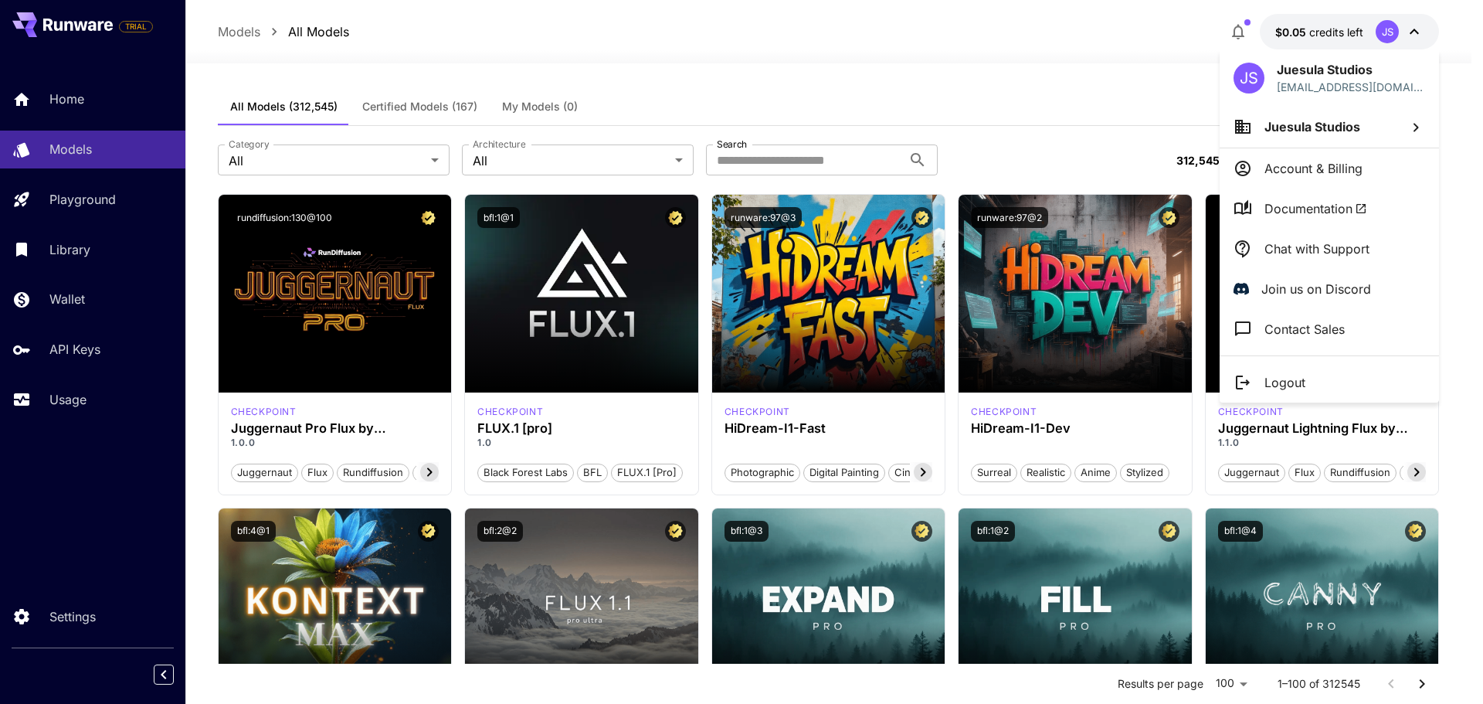
click at [88, 144] on div at bounding box center [741, 352] width 1483 height 704
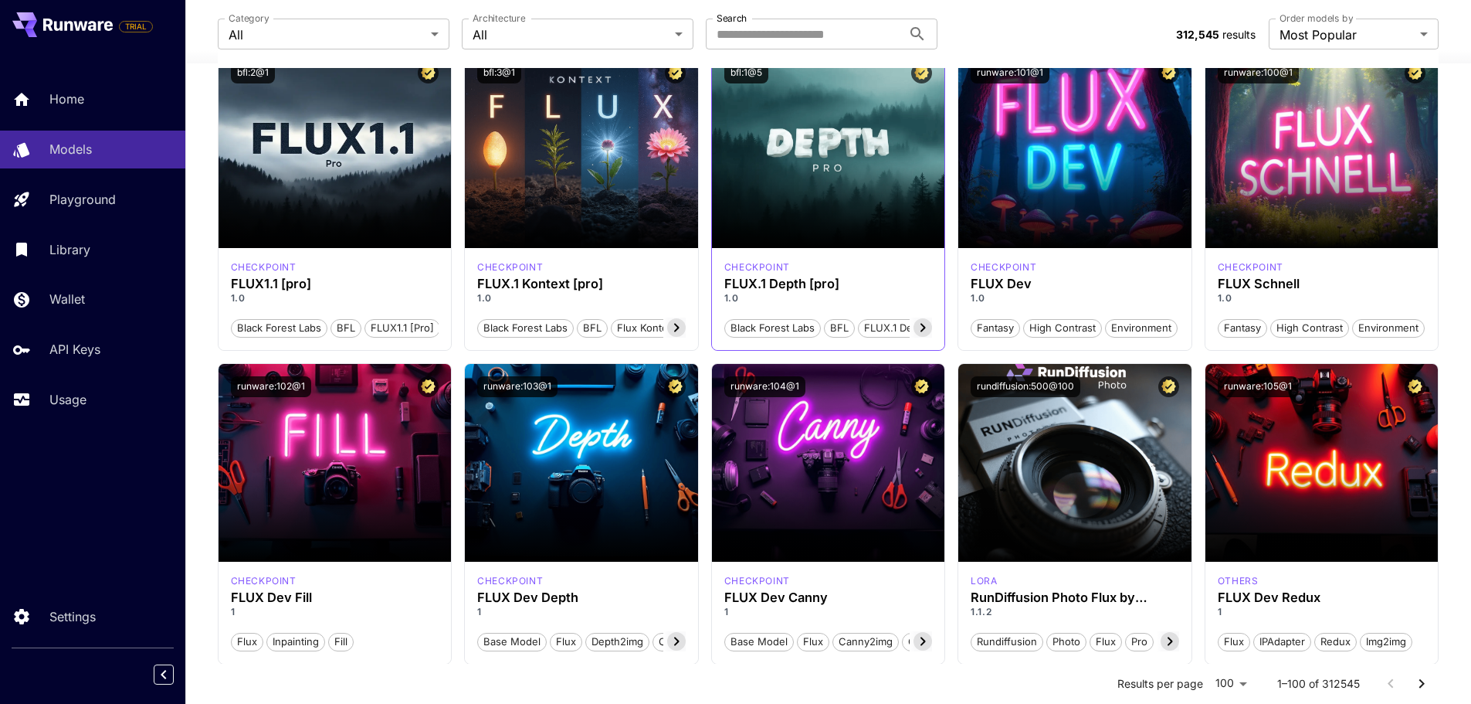
scroll to position [772, 0]
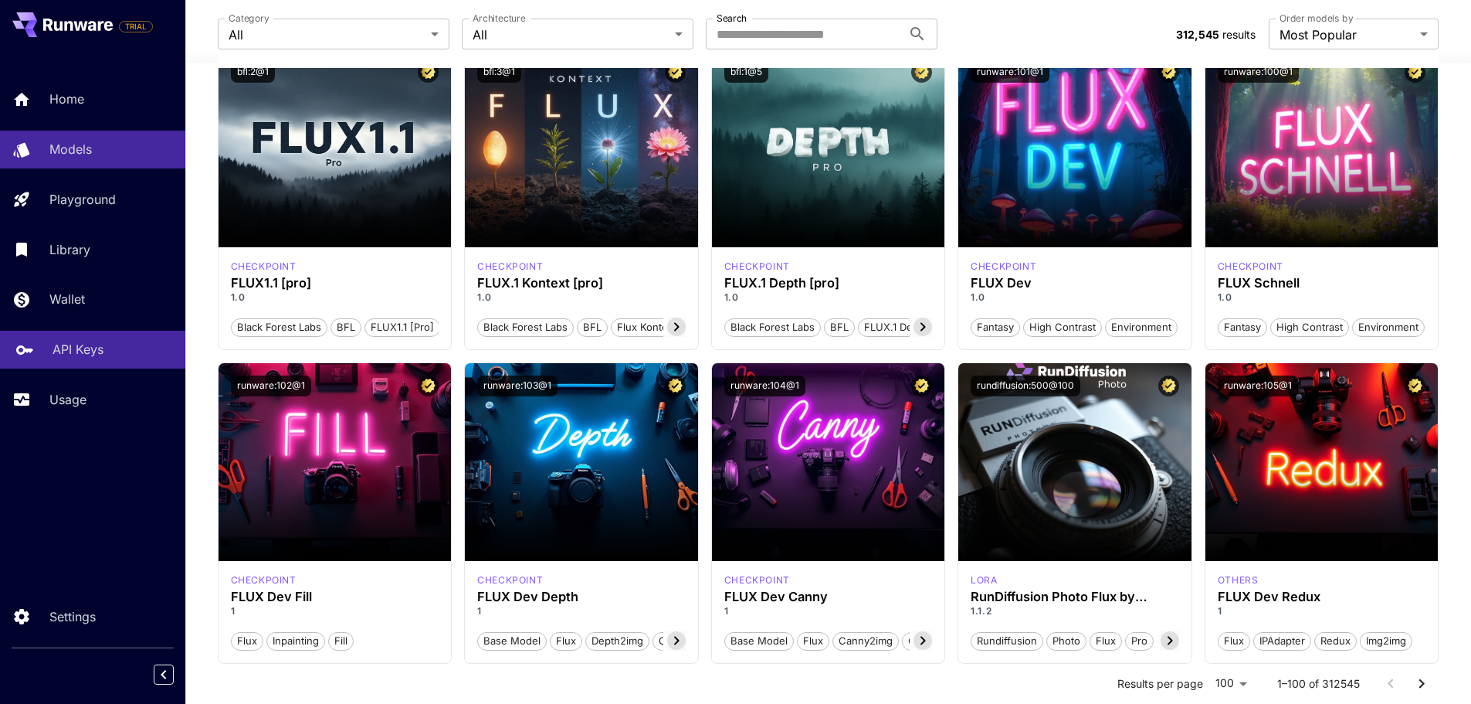
click at [56, 358] on p "API Keys" at bounding box center [78, 349] width 51 height 19
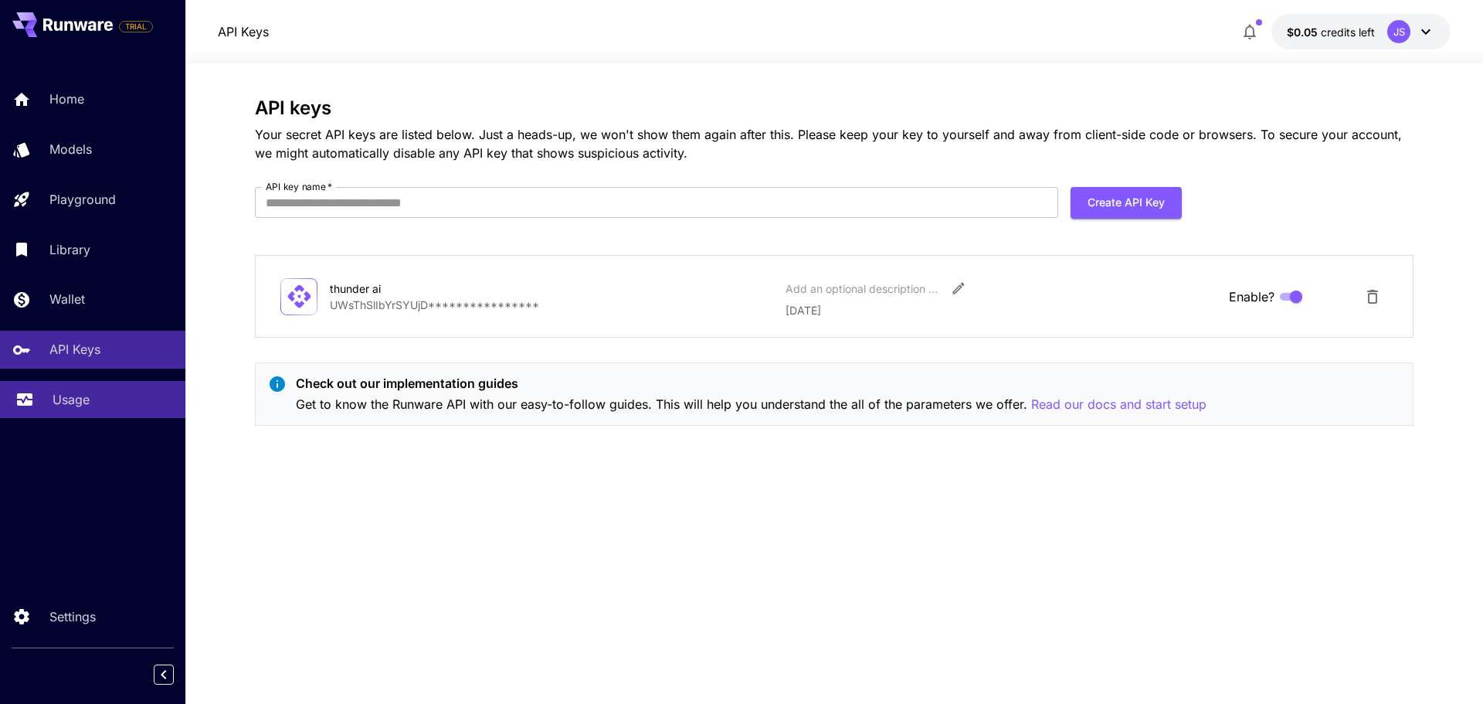
click at [61, 412] on link "Usage" at bounding box center [92, 400] width 185 height 38
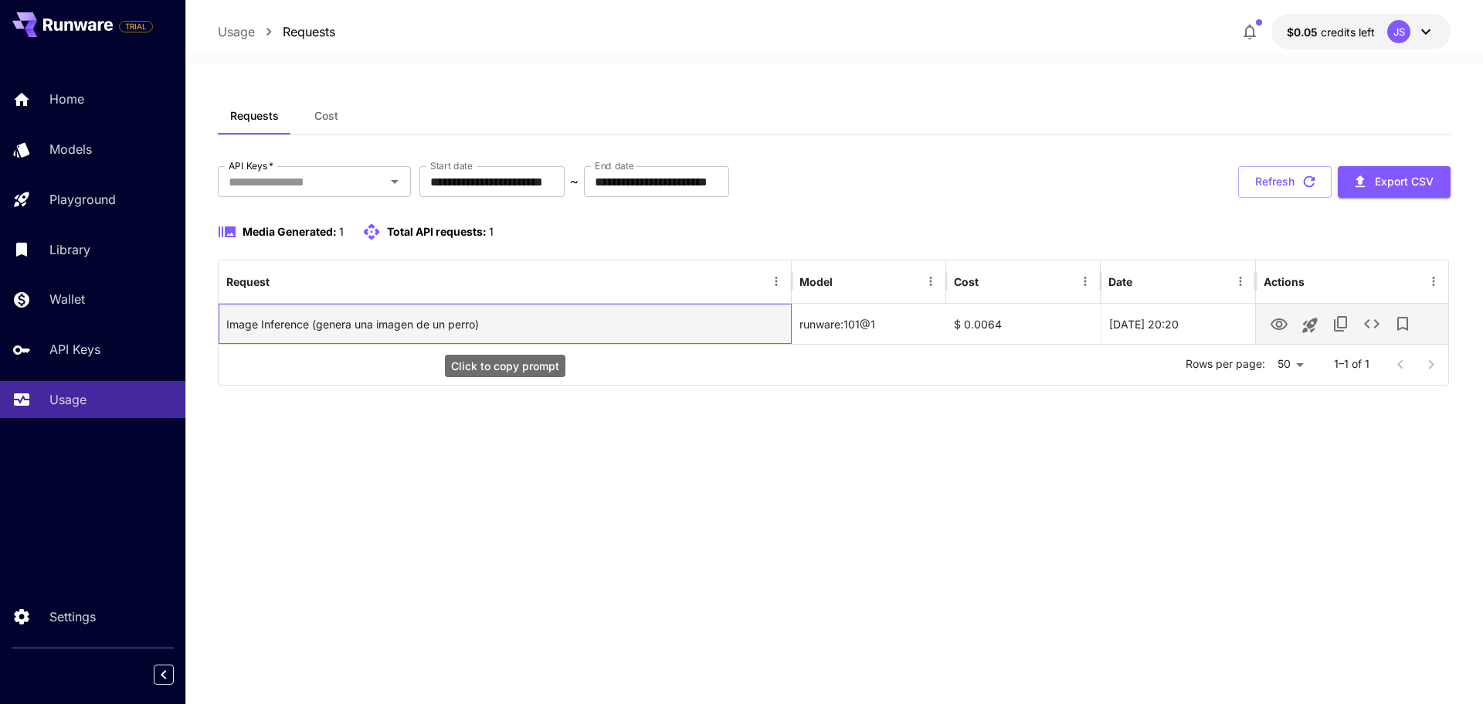
click at [349, 332] on div "Image Inference (genera una imagen de un perro)" at bounding box center [504, 323] width 557 height 39
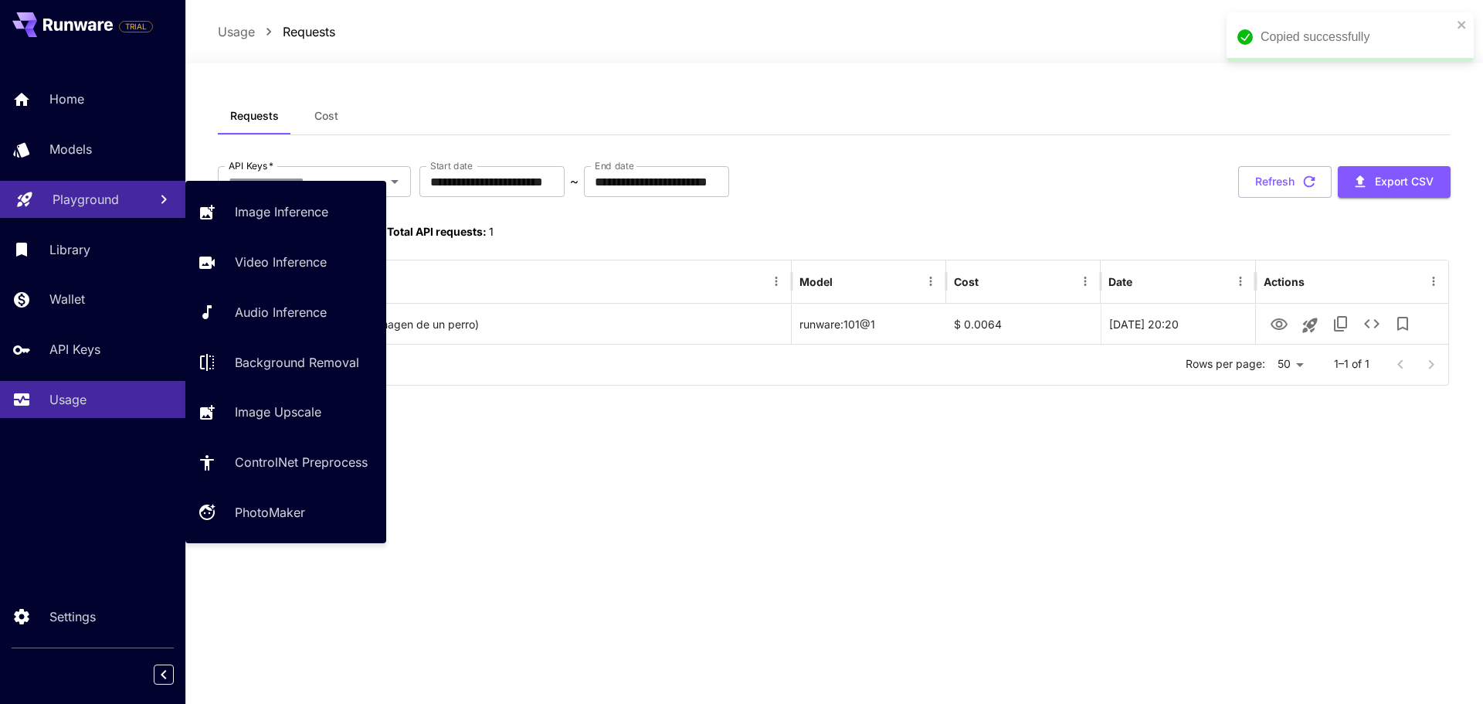
click at [67, 193] on p "Playground" at bounding box center [86, 199] width 66 height 19
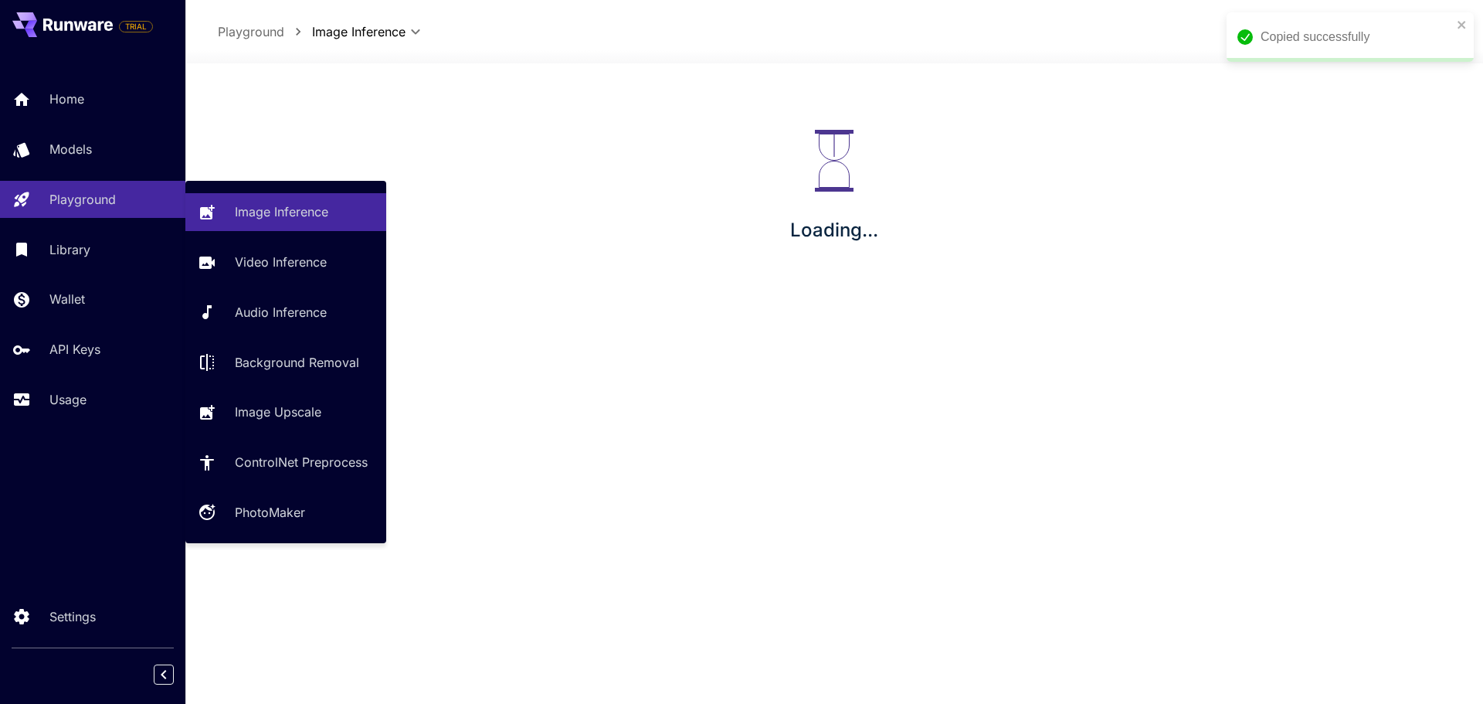
click at [185, 297] on section "**********" at bounding box center [834, 383] width 1298 height 640
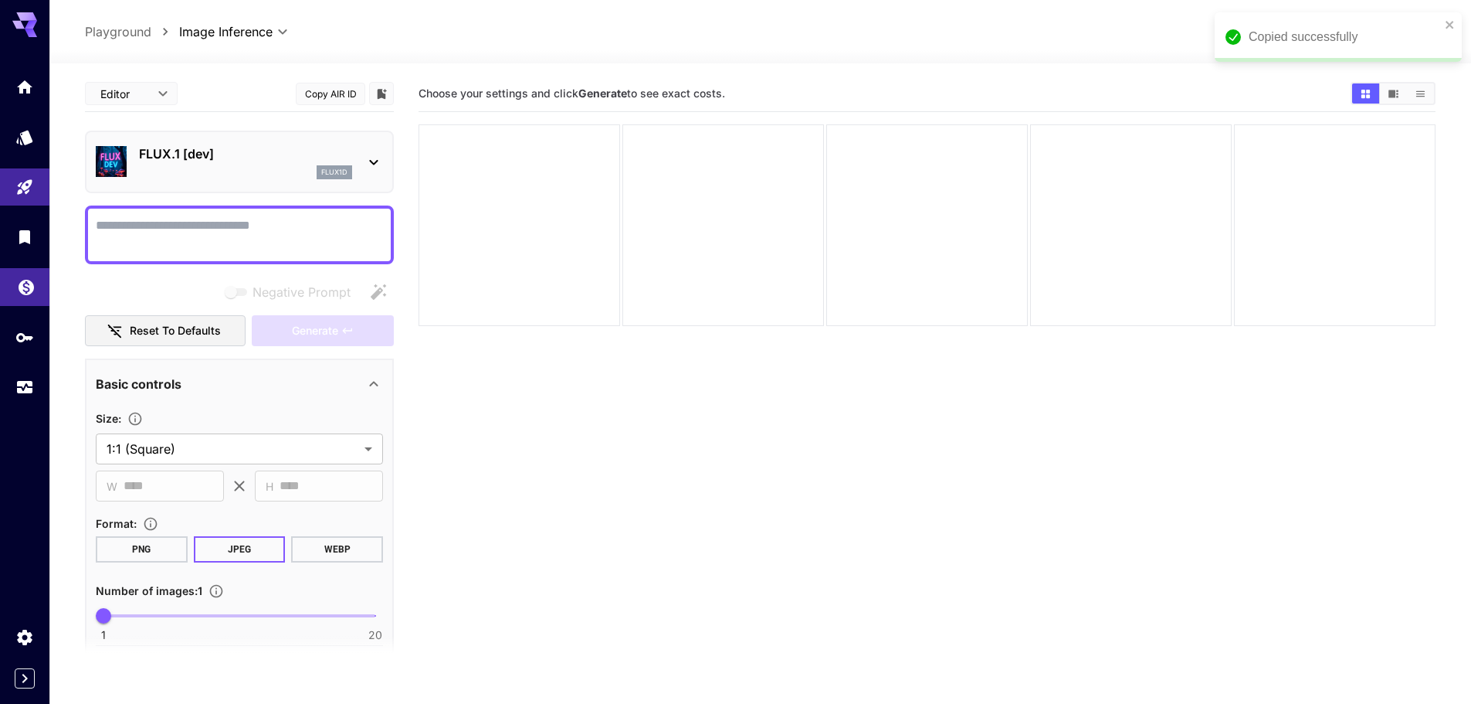
click at [22, 291] on icon "Wallet" at bounding box center [26, 283] width 15 height 15
